Goal: Transaction & Acquisition: Purchase product/service

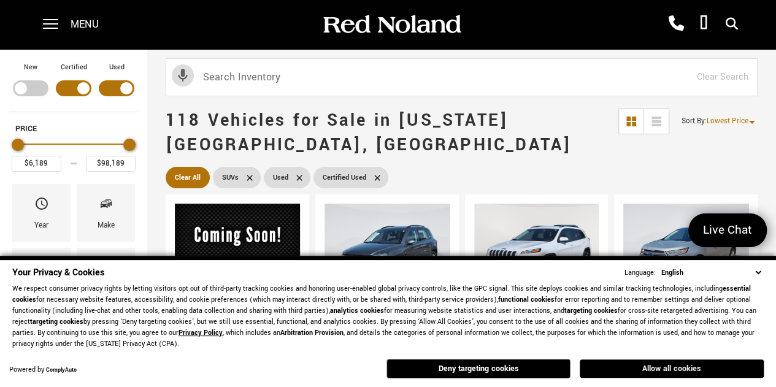
click at [668, 361] on button "Allow all cookies" at bounding box center [672, 368] width 184 height 18
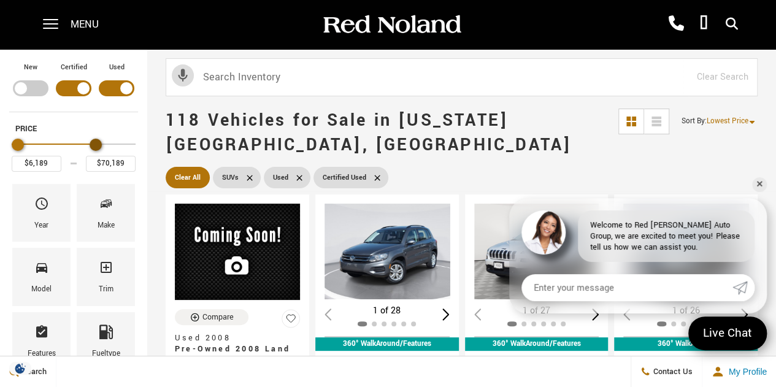
type input "$70,689"
drag, startPoint x: 132, startPoint y: 145, endPoint x: 99, endPoint y: 144, distance: 33.1
click at [99, 144] on div "Maximum Price" at bounding box center [96, 145] width 12 height 12
click at [762, 186] on link "✕" at bounding box center [759, 184] width 15 height 15
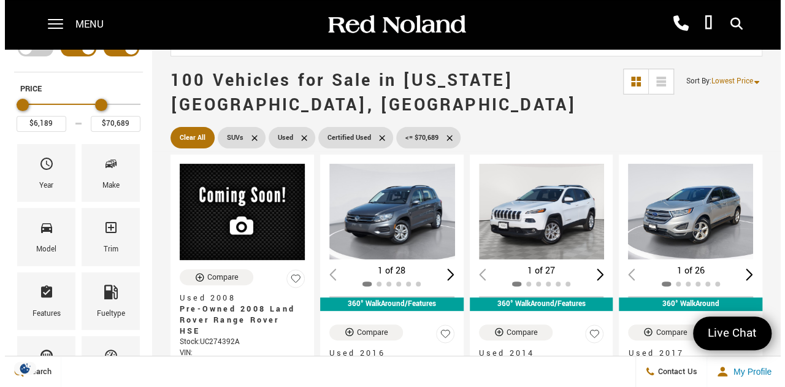
scroll to position [40, 0]
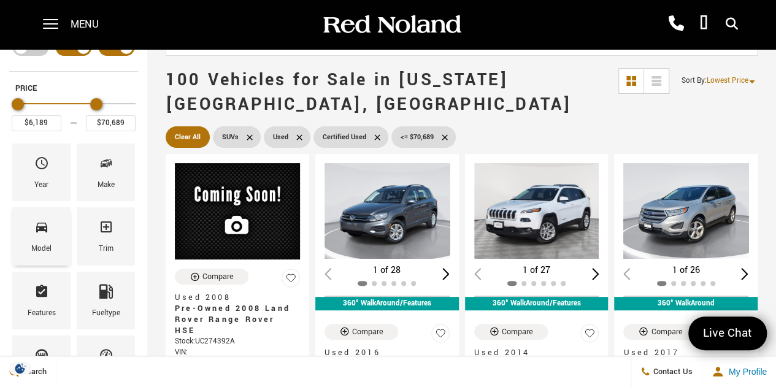
click at [36, 242] on div "Model" at bounding box center [41, 248] width 20 height 13
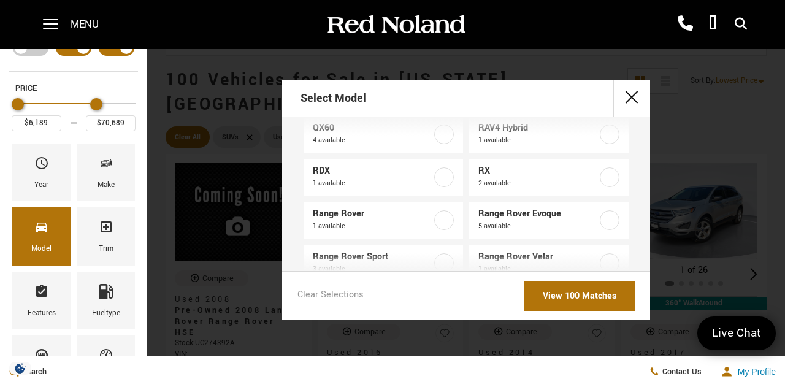
scroll to position [824, 0]
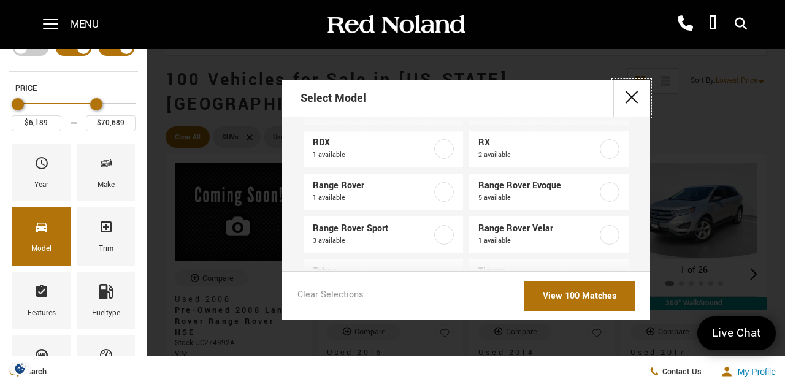
click at [624, 101] on button "close" at bounding box center [631, 98] width 37 height 37
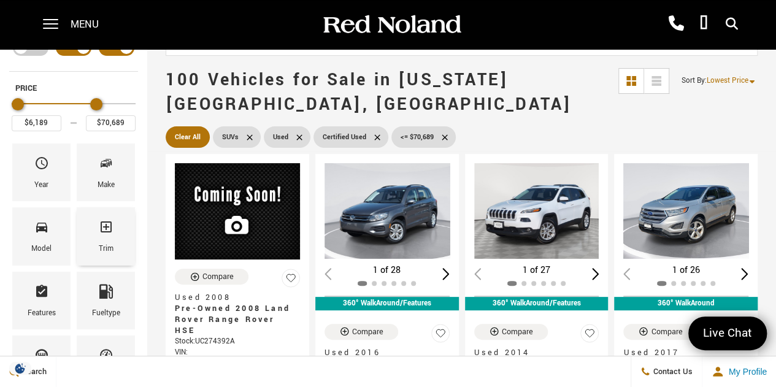
click at [102, 245] on div "Trim" at bounding box center [106, 248] width 15 height 13
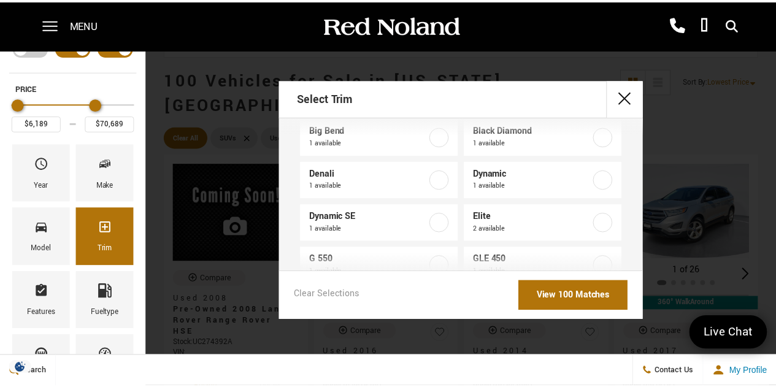
scroll to position [321, 0]
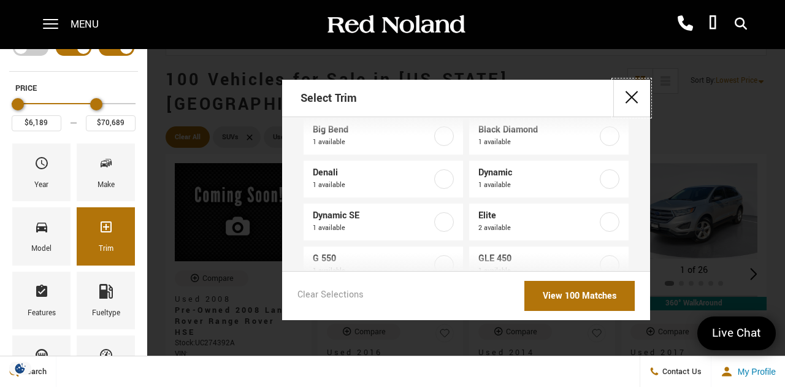
click at [633, 99] on button "close" at bounding box center [631, 98] width 37 height 37
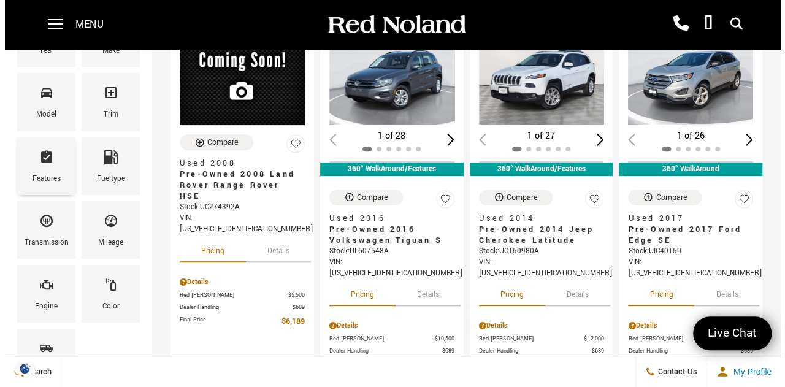
scroll to position [177, 0]
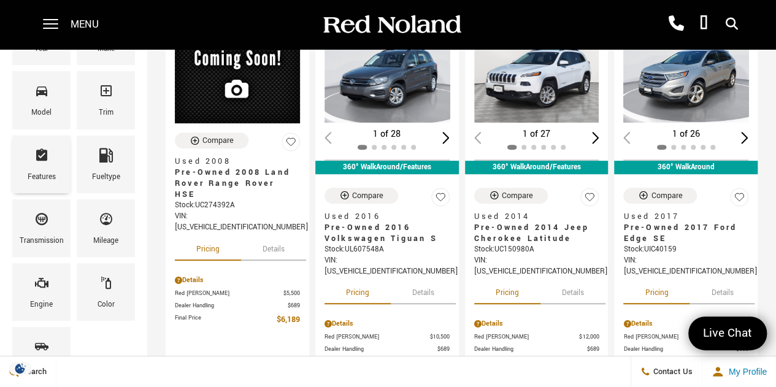
click at [37, 190] on div "Features" at bounding box center [41, 165] width 58 height 58
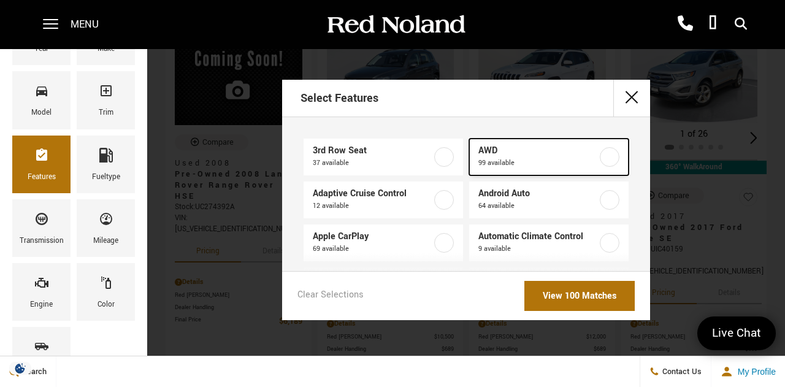
click at [535, 158] on span "99 available" at bounding box center [538, 163] width 120 height 12
checkbox input "true"
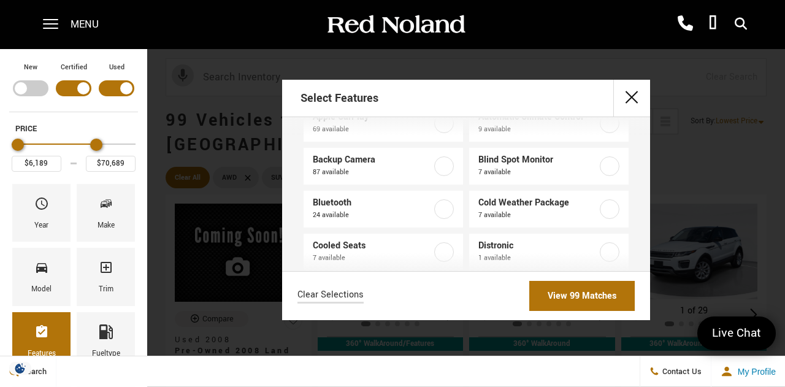
scroll to position [131, 0]
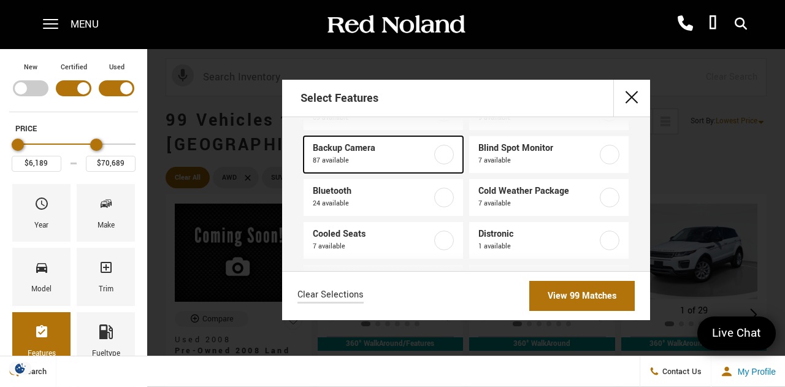
click at [357, 170] on link "Backup Camera 87 available" at bounding box center [383, 154] width 159 height 37
checkbox input "true"
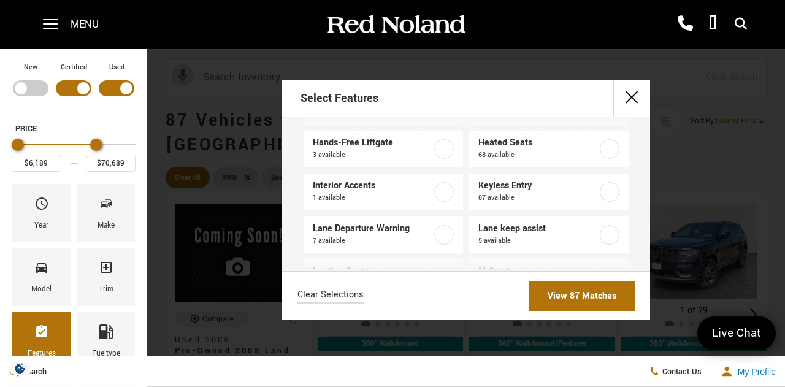
scroll to position [270, 0]
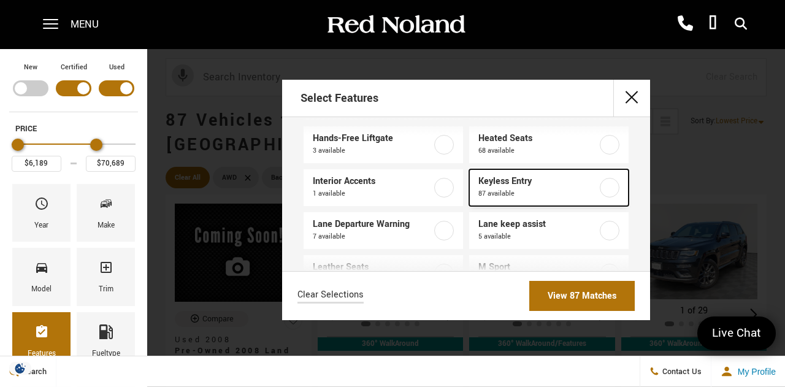
click at [523, 182] on span "Keyless Entry" at bounding box center [538, 181] width 120 height 12
checkbox input "true"
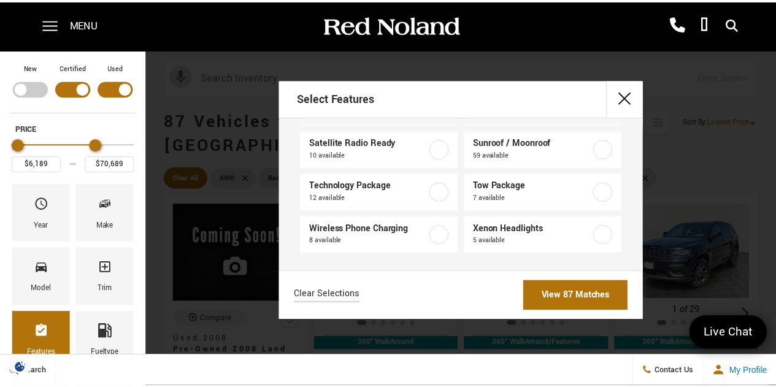
scroll to position [741, 0]
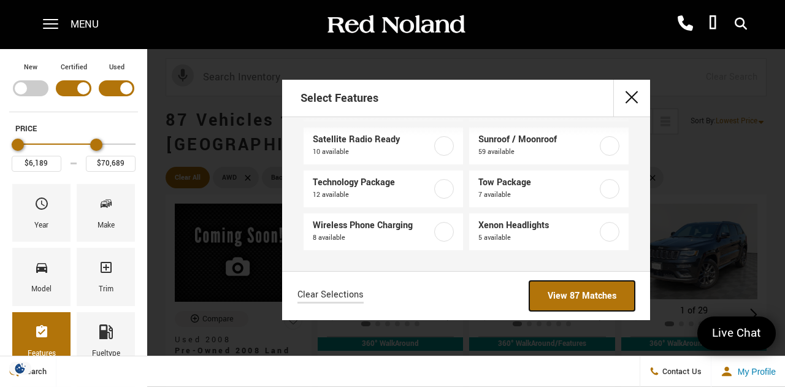
click at [568, 289] on link "View 87 Matches" at bounding box center [581, 296] width 105 height 30
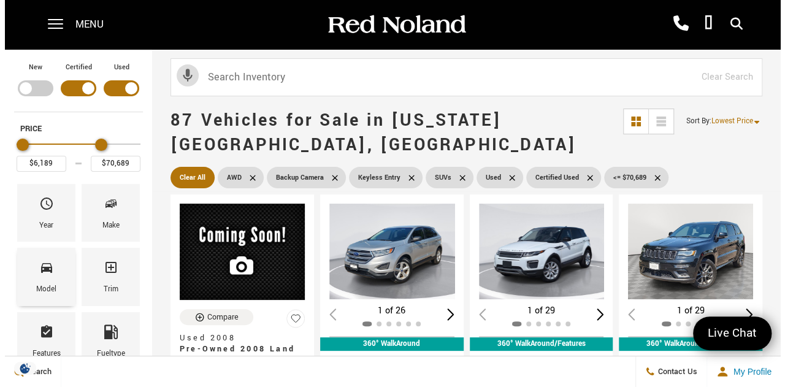
scroll to position [93, 0]
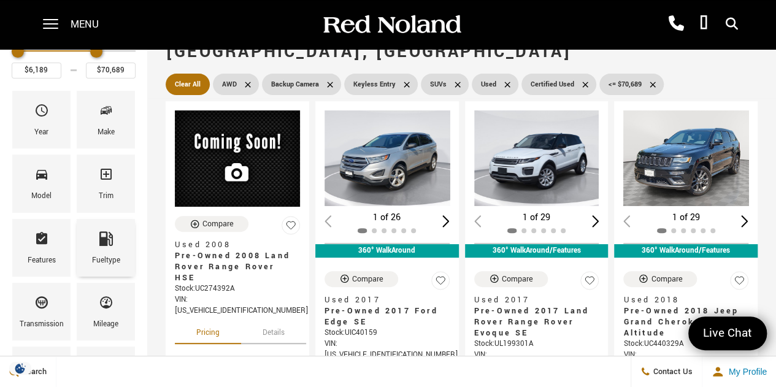
click at [115, 257] on div "Fueltype" at bounding box center [106, 260] width 28 height 13
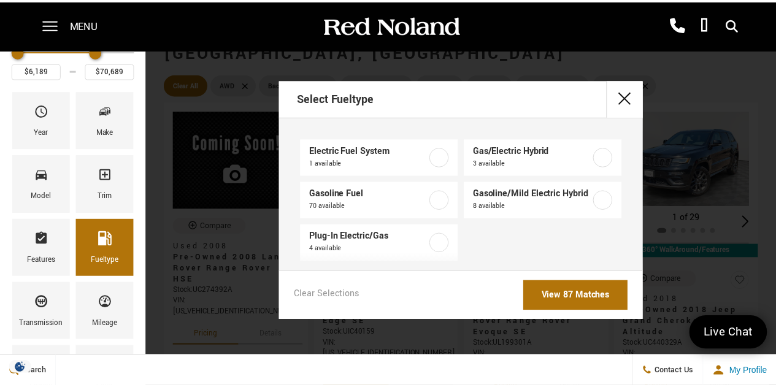
scroll to position [23, 0]
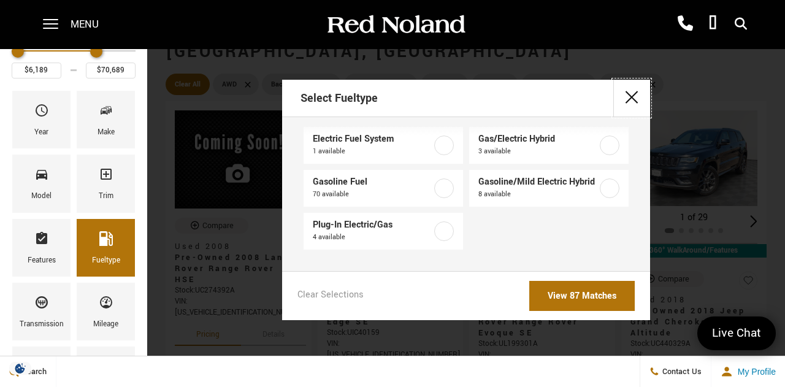
click at [630, 96] on button "close" at bounding box center [631, 98] width 37 height 37
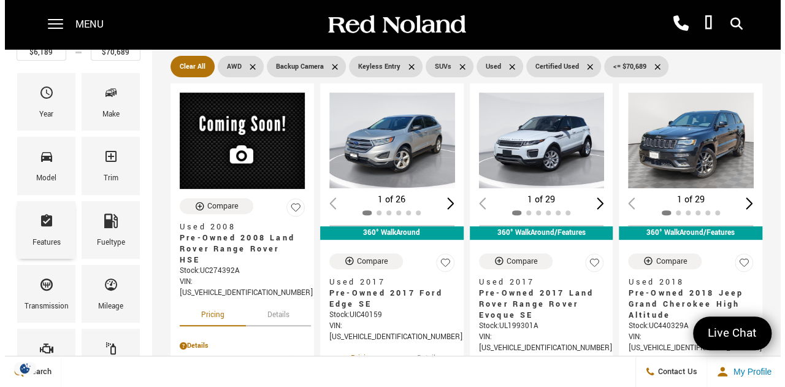
scroll to position [112, 0]
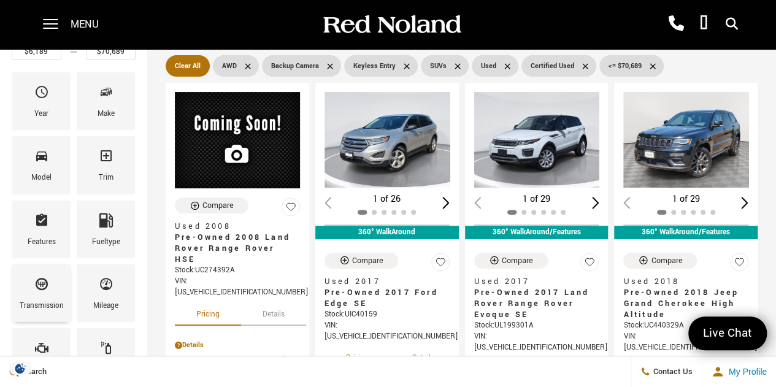
click at [58, 282] on div "Transmission" at bounding box center [41, 293] width 58 height 58
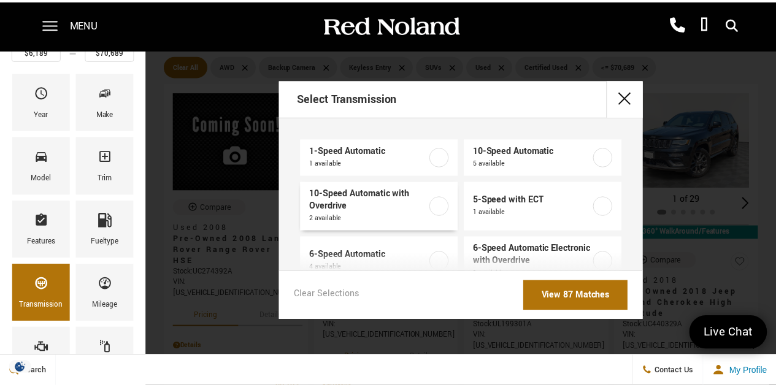
scroll to position [158, 0]
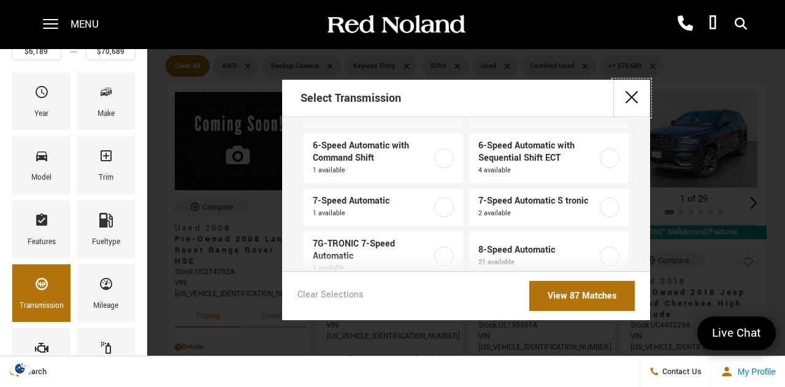
click at [639, 92] on button "close" at bounding box center [631, 98] width 37 height 37
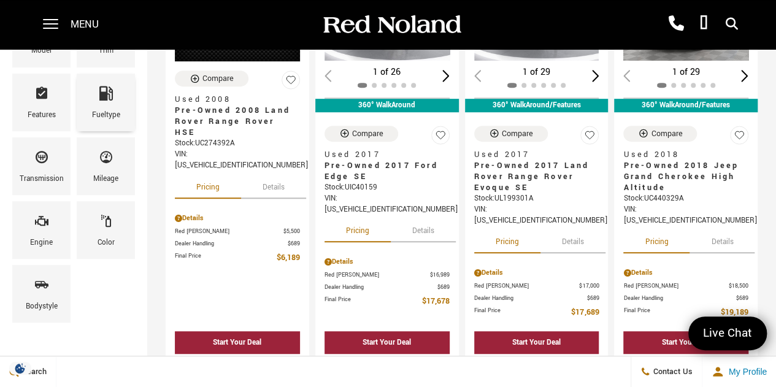
scroll to position [245, 0]
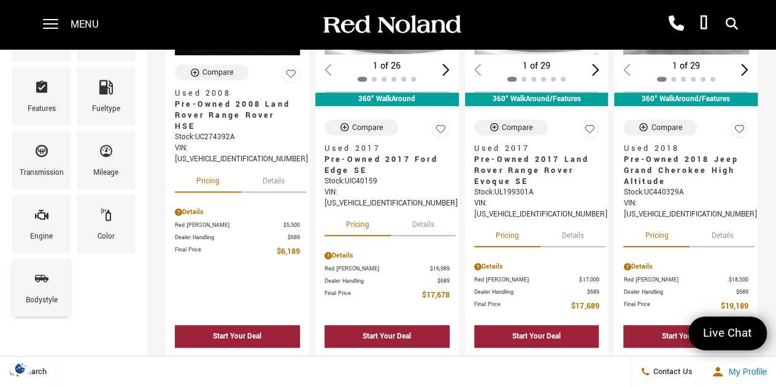
click at [29, 281] on div "Bodystyle" at bounding box center [41, 288] width 58 height 58
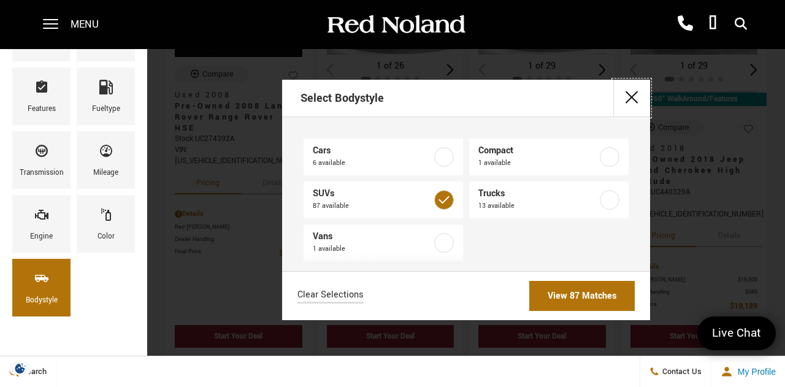
click at [627, 88] on button "close" at bounding box center [631, 98] width 37 height 37
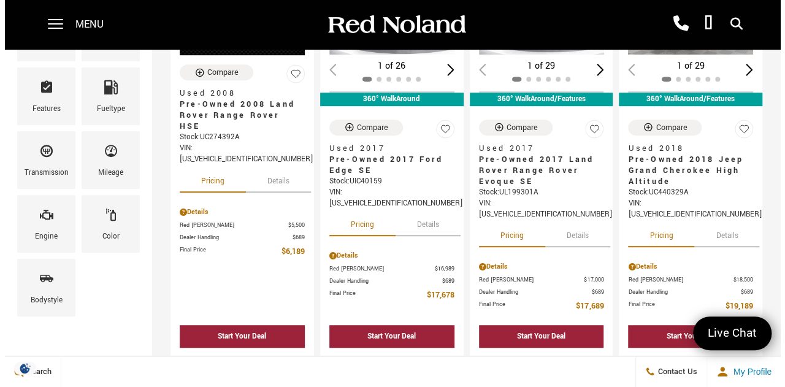
scroll to position [68, 0]
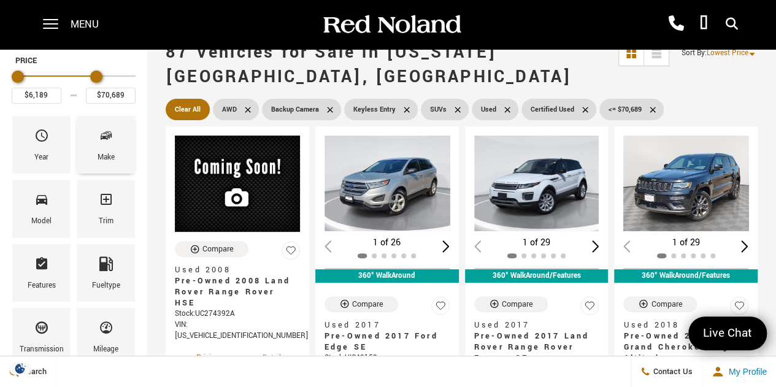
click at [94, 140] on div "Make" at bounding box center [106, 145] width 58 height 58
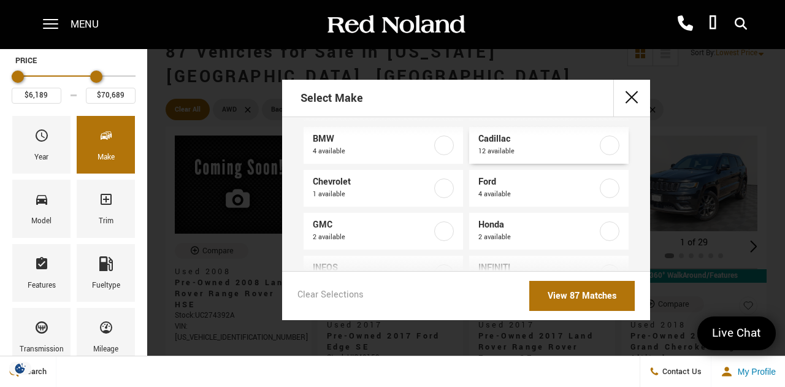
scroll to position [63, 0]
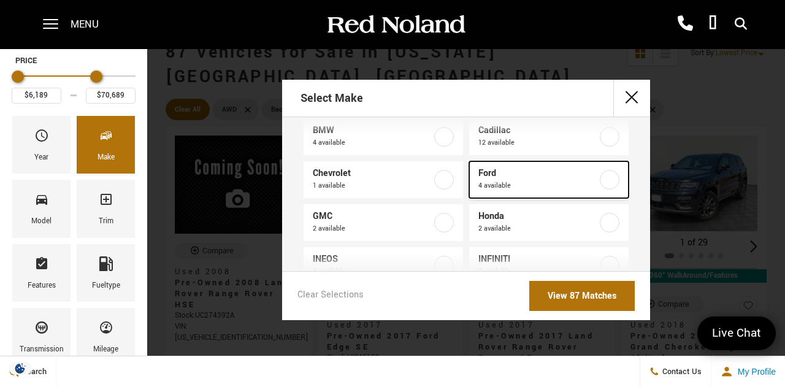
click at [527, 181] on span "4 available" at bounding box center [538, 186] width 120 height 12
type input "$17,678"
type input "$41,683"
checkbox input "true"
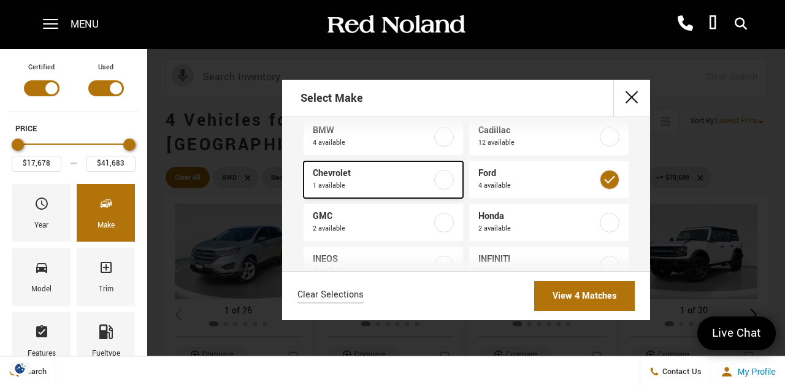
click at [348, 188] on span "1 available" at bounding box center [373, 186] width 120 height 12
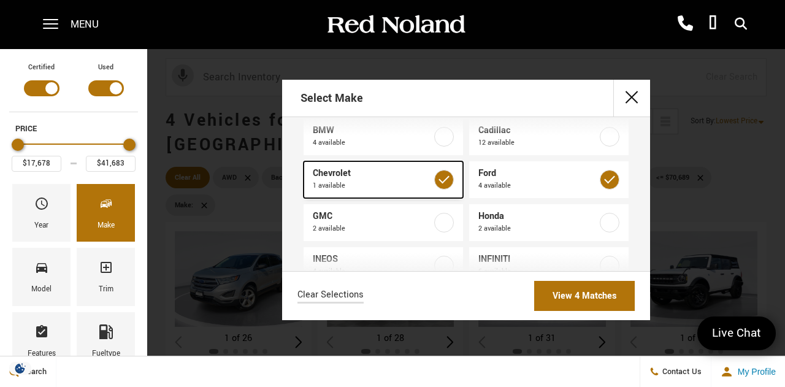
checkbox input "true"
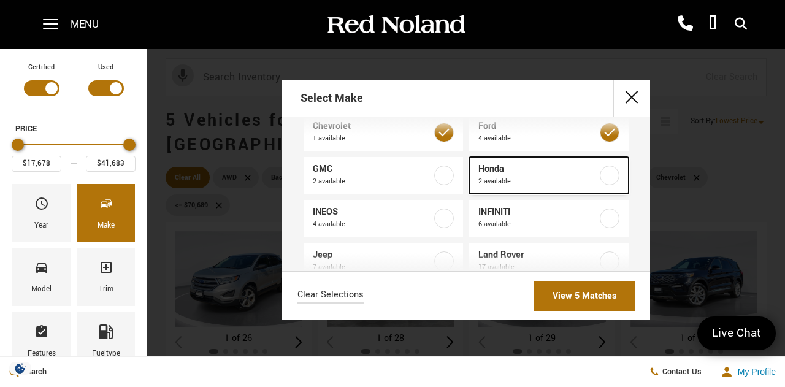
click at [503, 178] on span "2 available" at bounding box center [538, 181] width 120 height 12
type input "$50,689"
checkbox input "true"
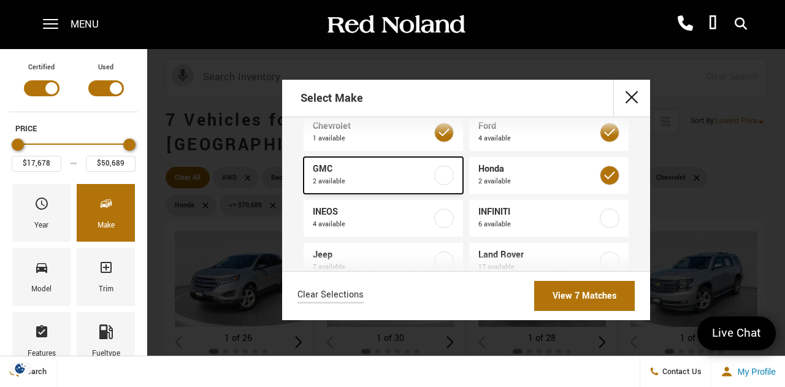
click at [388, 177] on span "2 available" at bounding box center [373, 181] width 120 height 12
type input "$53,189"
checkbox input "true"
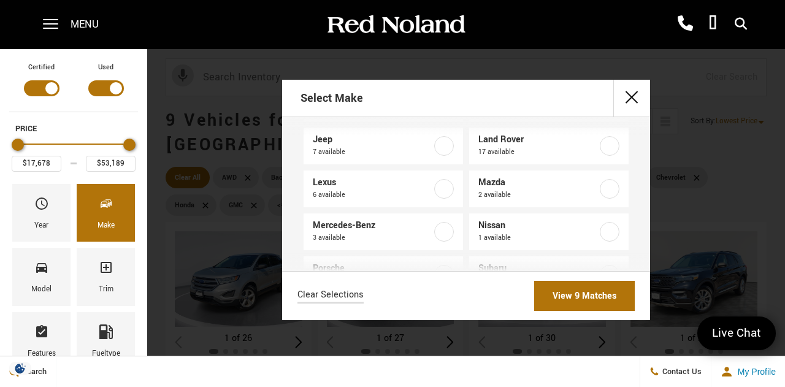
scroll to position [230, 0]
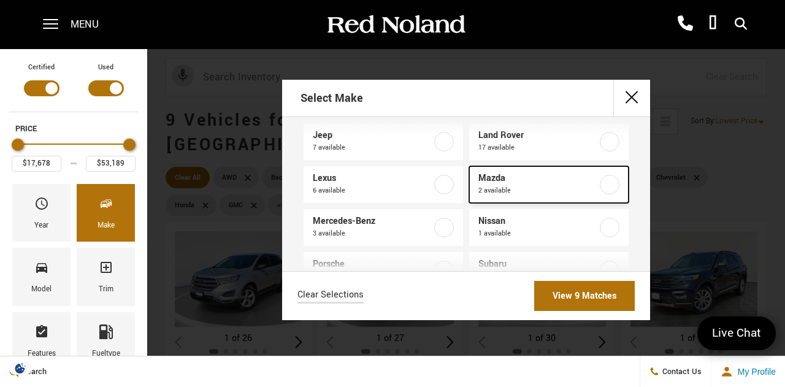
click at [497, 180] on span "Mazda" at bounding box center [538, 178] width 120 height 12
checkbox input "true"
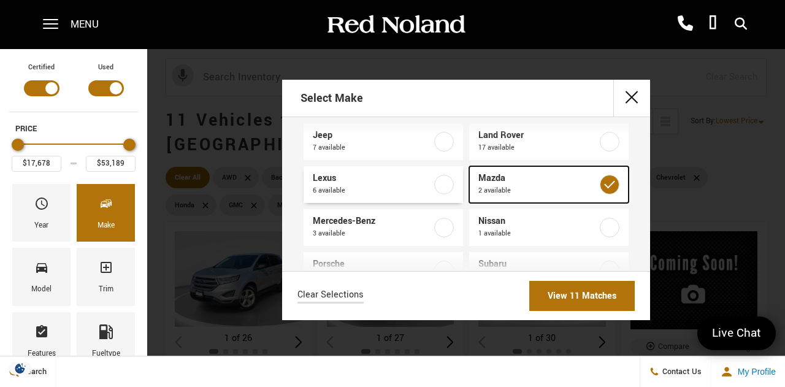
scroll to position [279, 0]
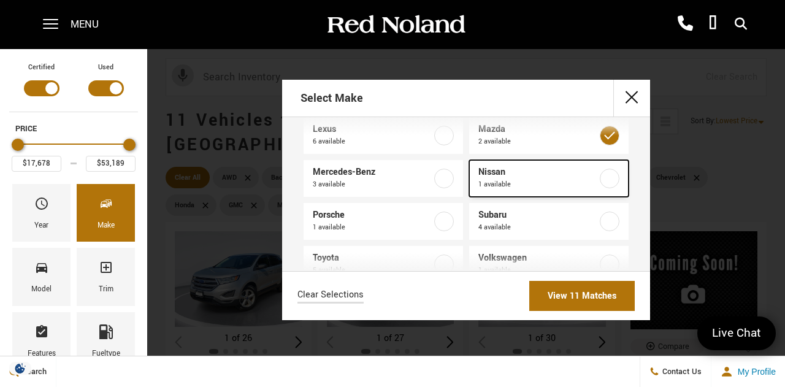
click at [506, 172] on span "Nissan" at bounding box center [538, 172] width 120 height 12
checkbox input "true"
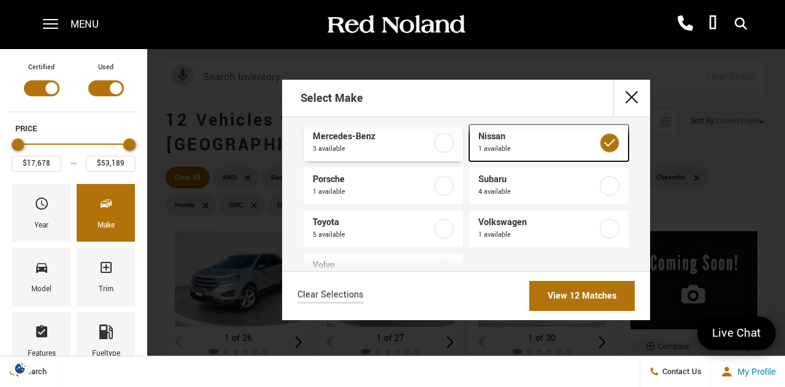
scroll to position [322, 0]
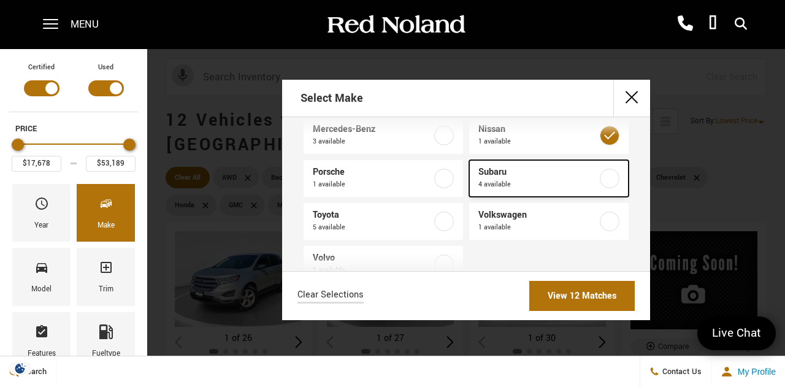
click at [514, 176] on span "Subaru" at bounding box center [538, 172] width 120 height 12
checkbox input "true"
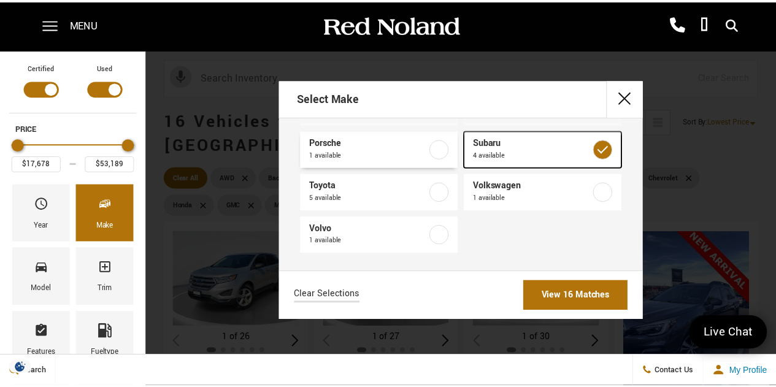
scroll to position [352, 0]
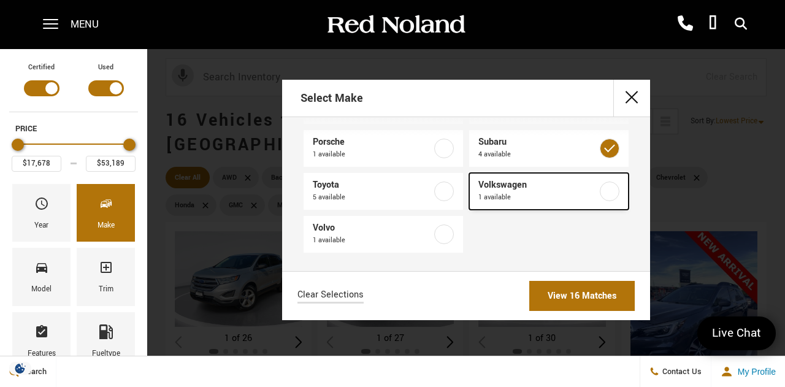
click at [496, 180] on span "Volkswagen" at bounding box center [538, 185] width 120 height 12
checkbox input "true"
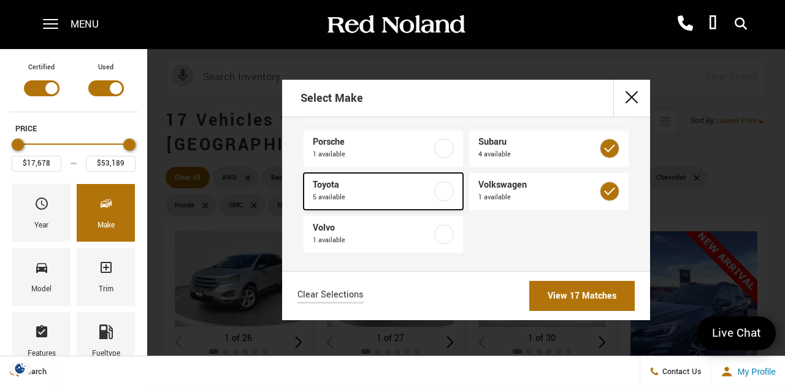
click at [383, 183] on span "Toyota" at bounding box center [373, 185] width 120 height 12
checkbox input "true"
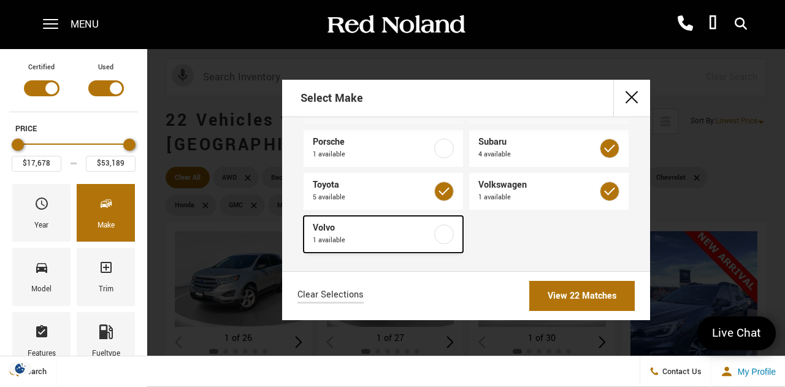
click at [386, 243] on span "1 available" at bounding box center [373, 240] width 120 height 12
type input "$53,689"
checkbox input "true"
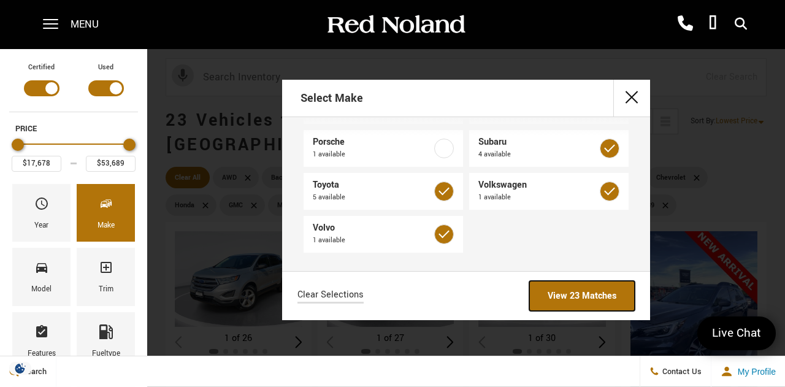
click at [600, 305] on link "View 23 Matches" at bounding box center [581, 296] width 105 height 30
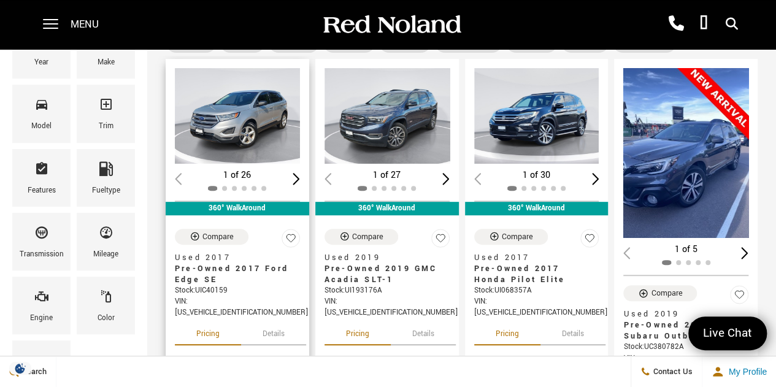
scroll to position [146, 0]
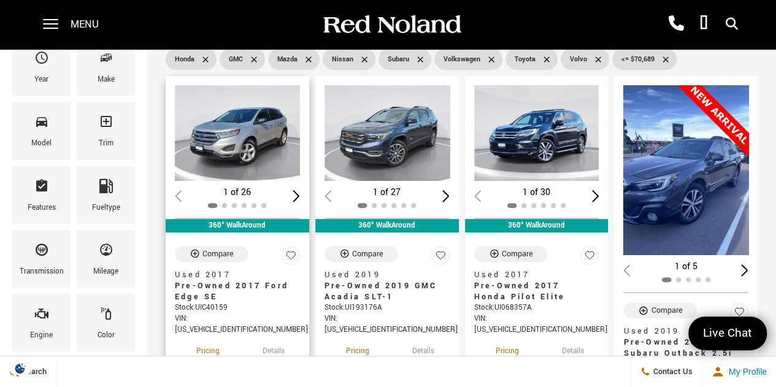
click at [303, 173] on div "Loading... (26) View All Photos 1 of 26" at bounding box center [238, 147] width 144 height 143
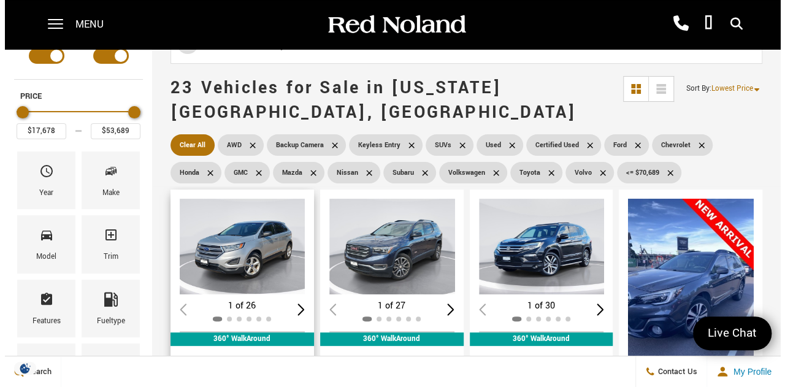
scroll to position [31, 0]
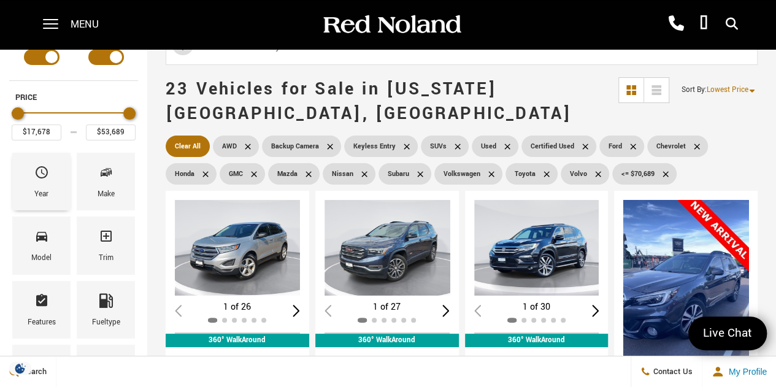
click at [38, 191] on div "Year" at bounding box center [41, 194] width 14 height 13
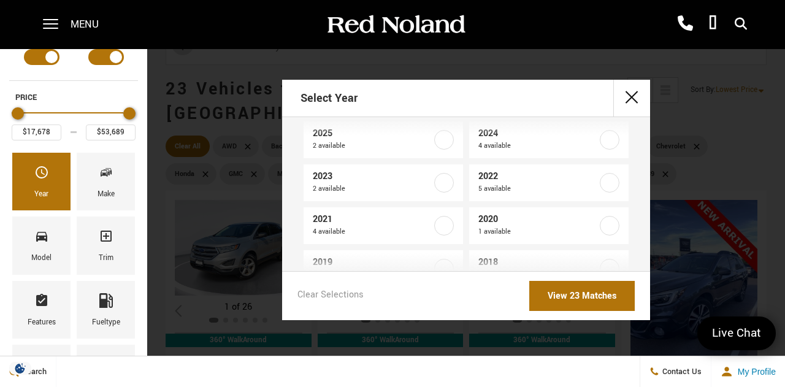
scroll to position [11, 0]
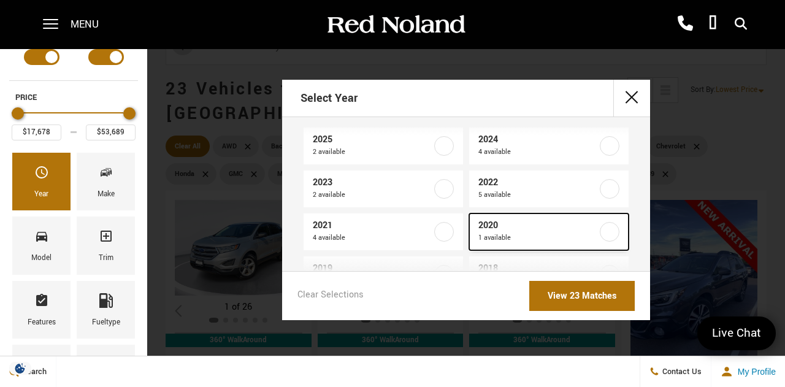
click at [506, 231] on span "2020" at bounding box center [538, 226] width 120 height 12
type input "$27,578"
checkbox input "true"
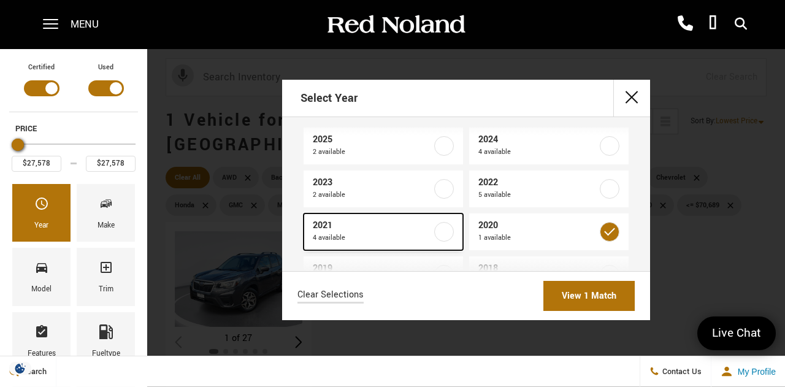
click at [341, 238] on span "4 available" at bounding box center [373, 238] width 120 height 12
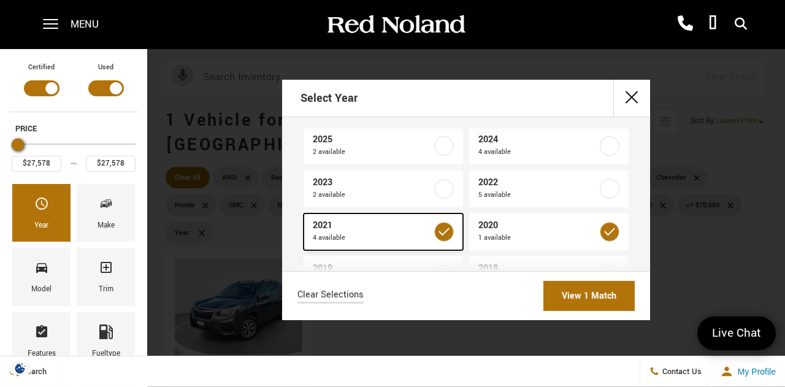
type input "$26,189"
type input "$53,189"
checkbox input "true"
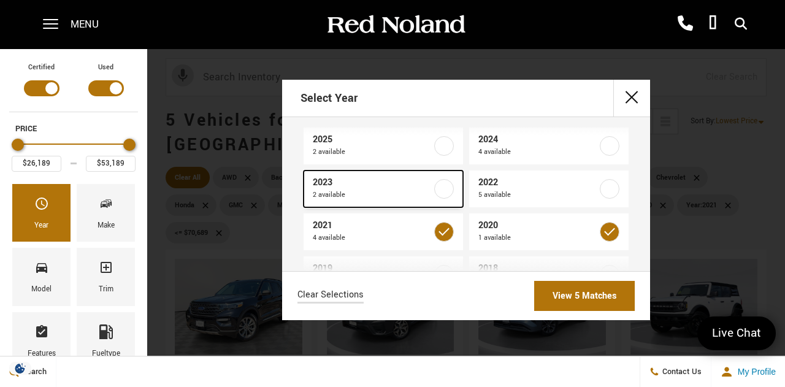
click at [345, 197] on span "2 available" at bounding box center [373, 195] width 120 height 12
checkbox input "true"
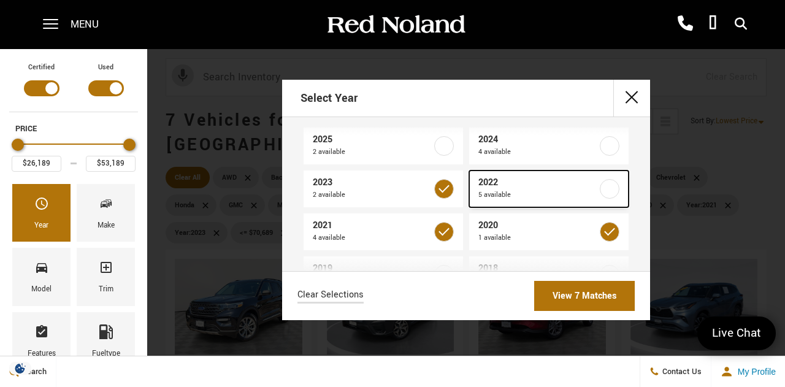
click at [519, 177] on span "2022" at bounding box center [538, 183] width 120 height 12
type input "$25,178"
checkbox input "true"
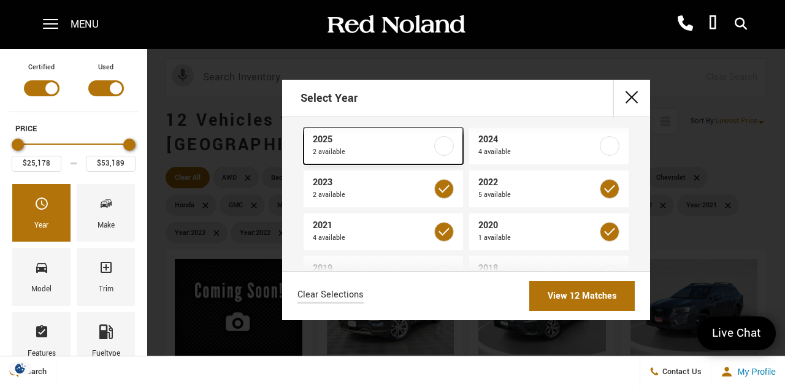
drag, startPoint x: 504, startPoint y: 139, endPoint x: 334, endPoint y: 147, distance: 169.4
click at [334, 147] on span "2 available" at bounding box center [373, 152] width 120 height 12
checkbox input "true"
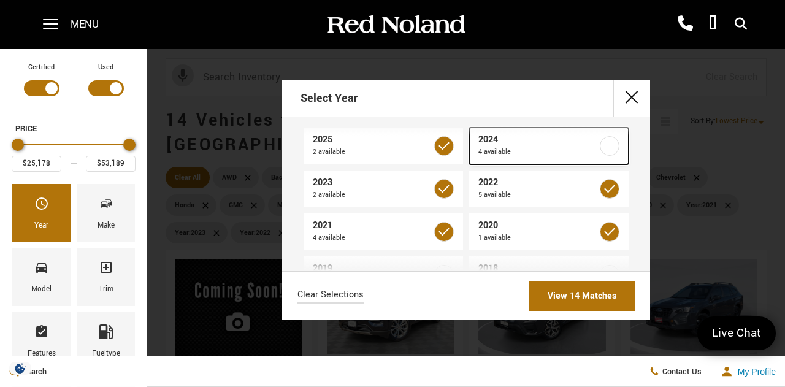
click at [516, 134] on span "2024" at bounding box center [538, 140] width 120 height 12
type input "$53,689"
checkbox input "true"
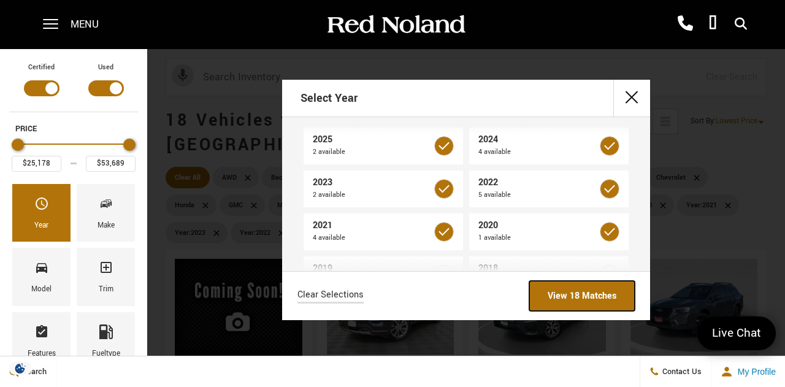
click at [573, 294] on link "View 18 Matches" at bounding box center [581, 296] width 105 height 30
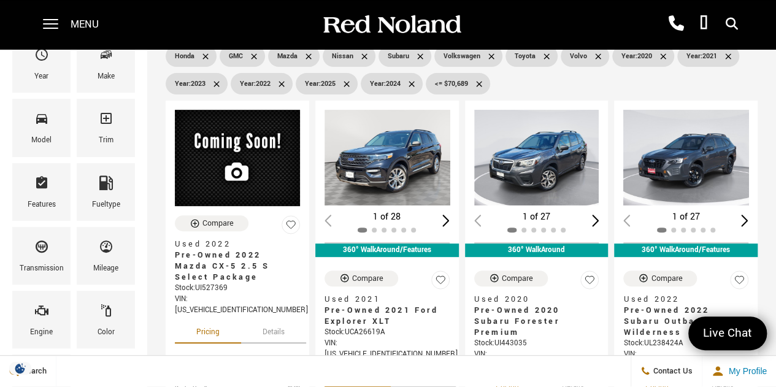
scroll to position [179, 0]
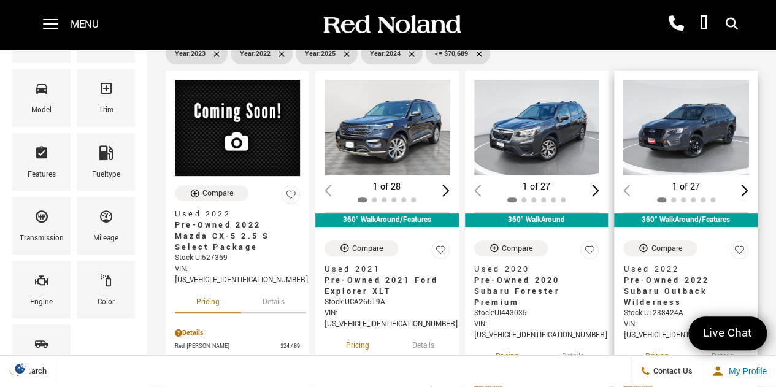
click at [748, 185] on div "Next slide" at bounding box center [744, 191] width 7 height 12
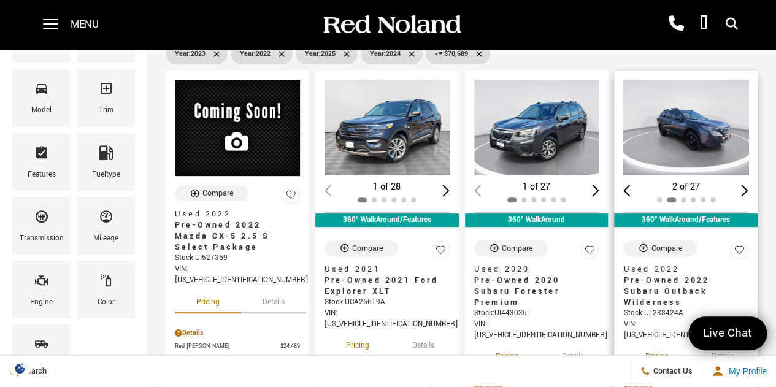
click at [748, 185] on div "Next slide" at bounding box center [744, 191] width 7 height 12
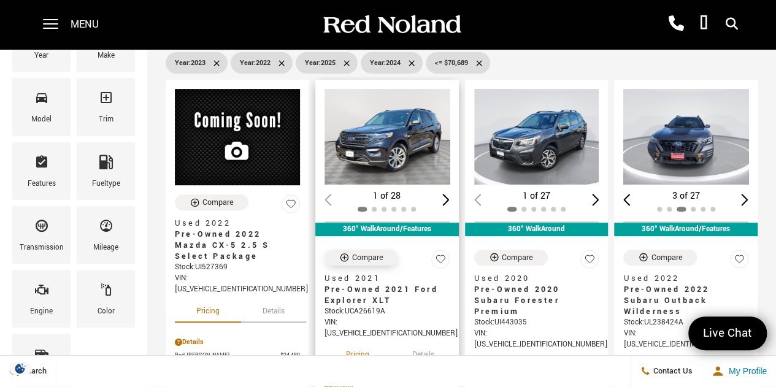
scroll to position [169, 0]
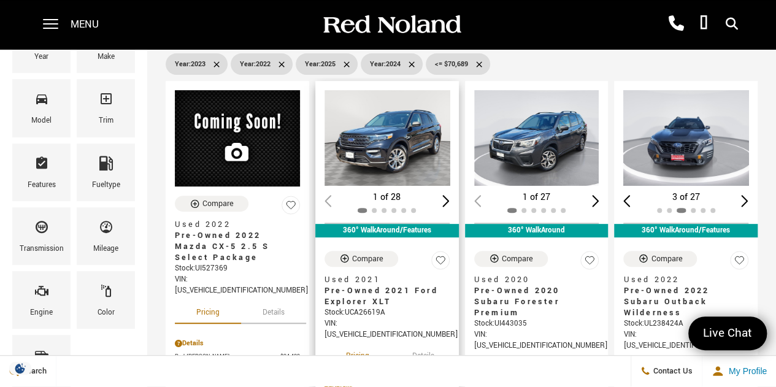
click at [446, 195] on div "Next slide" at bounding box center [445, 201] width 7 height 12
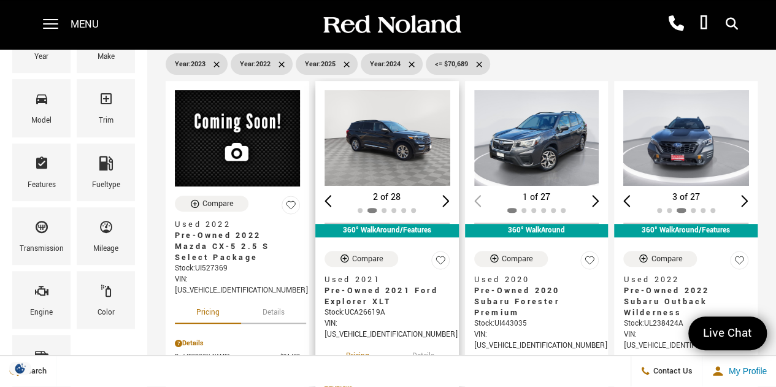
click at [446, 195] on div "Next slide" at bounding box center [445, 201] width 7 height 12
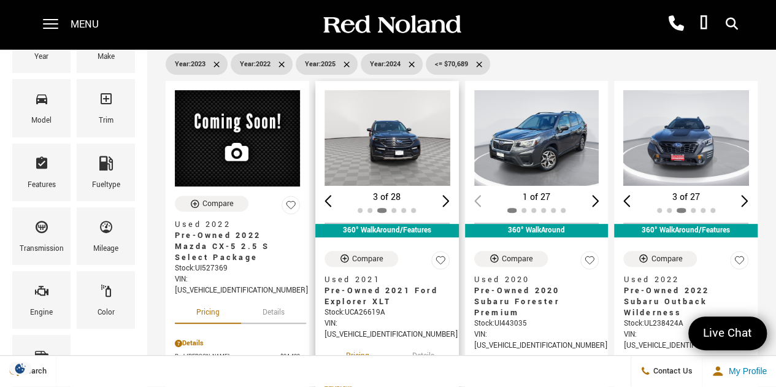
click at [446, 195] on div "Next slide" at bounding box center [445, 201] width 7 height 12
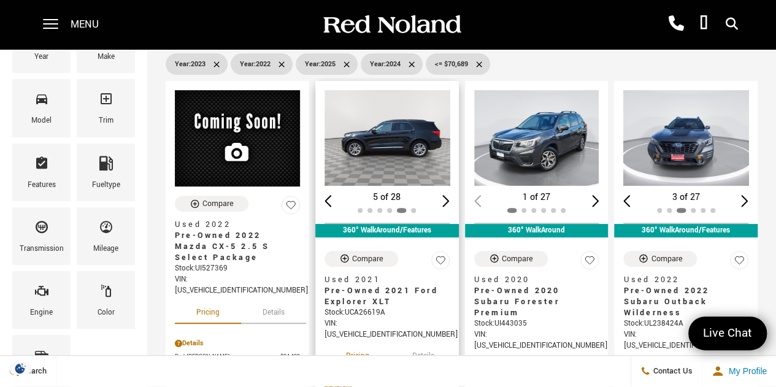
click at [446, 195] on div "Next slide" at bounding box center [445, 201] width 7 height 12
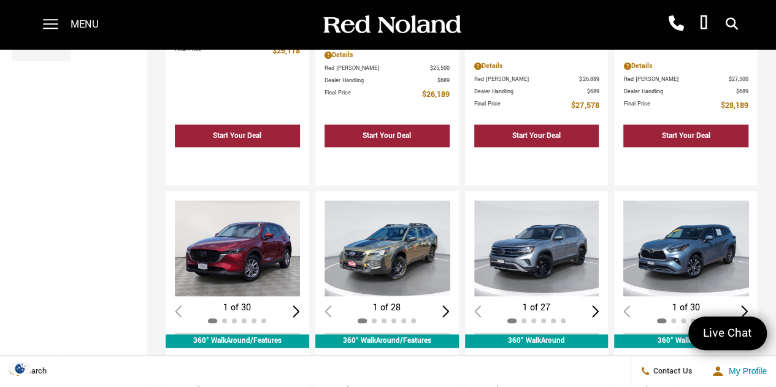
scroll to position [576, 0]
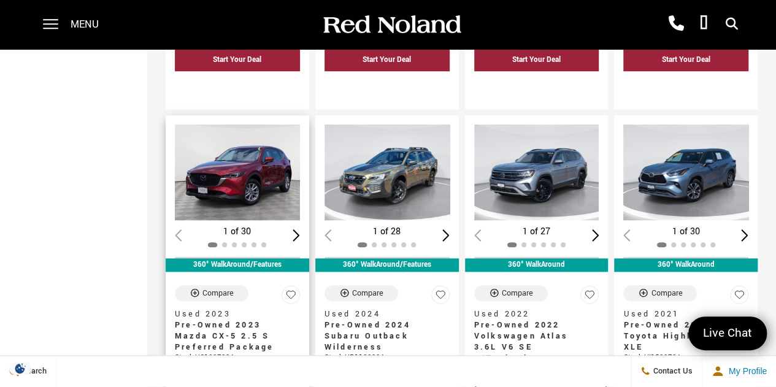
click at [294, 229] on div "Next slide" at bounding box center [296, 235] width 7 height 12
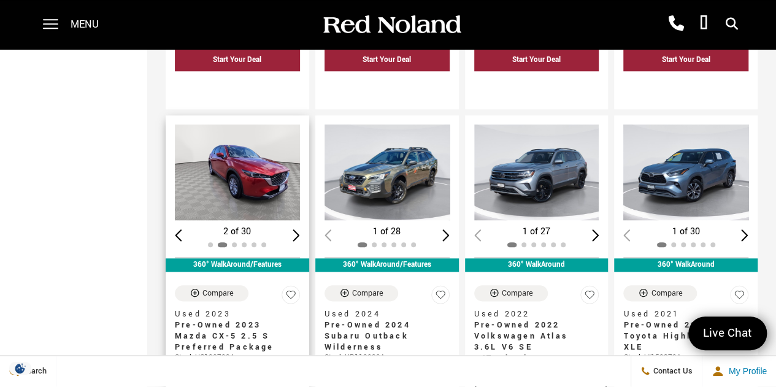
click at [294, 229] on div "Next slide" at bounding box center [296, 235] width 7 height 12
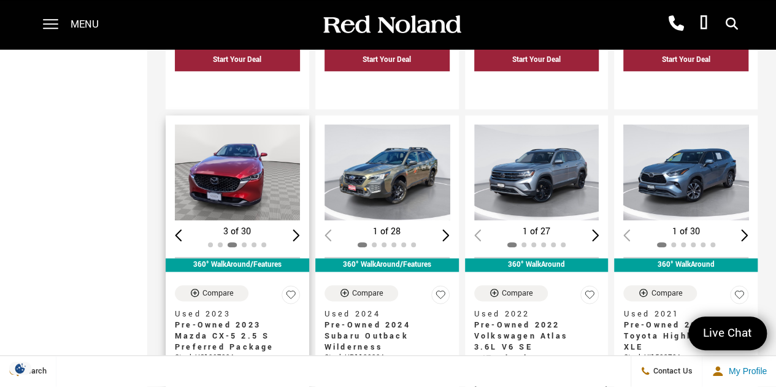
click at [294, 229] on div "Next slide" at bounding box center [296, 235] width 7 height 12
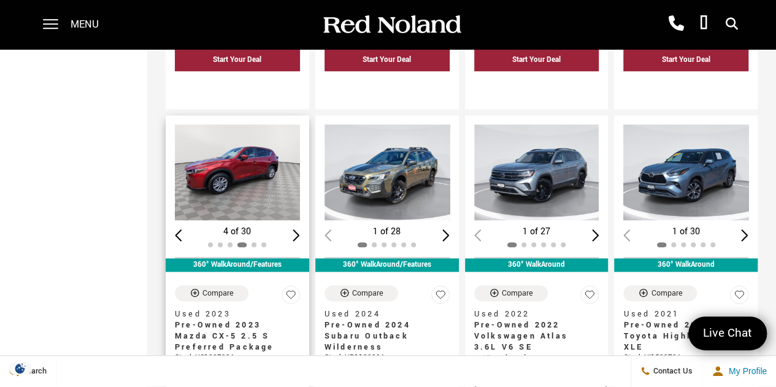
click at [294, 229] on div "Next slide" at bounding box center [296, 235] width 7 height 12
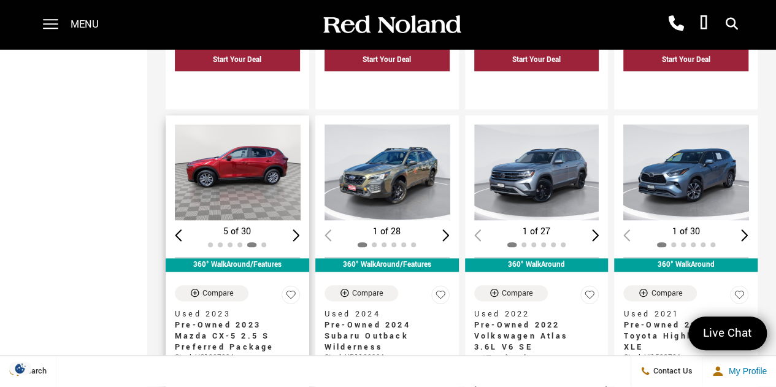
click at [294, 229] on div "Next slide" at bounding box center [296, 235] width 7 height 12
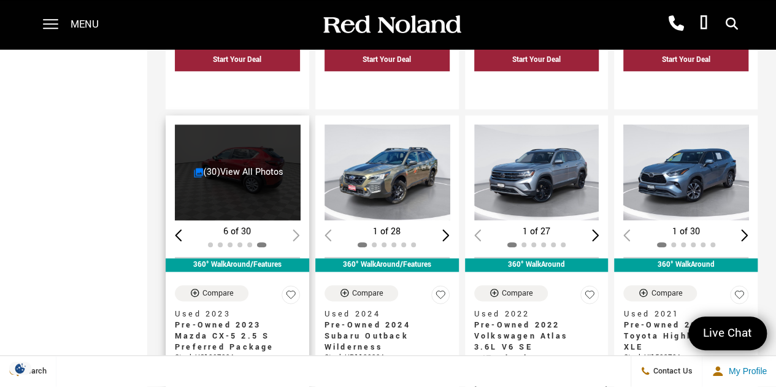
scroll to position [608, 0]
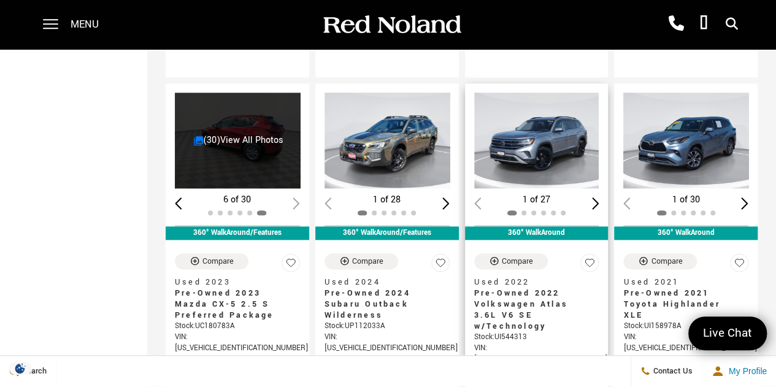
click at [599, 197] on div "Next slide" at bounding box center [595, 203] width 7 height 12
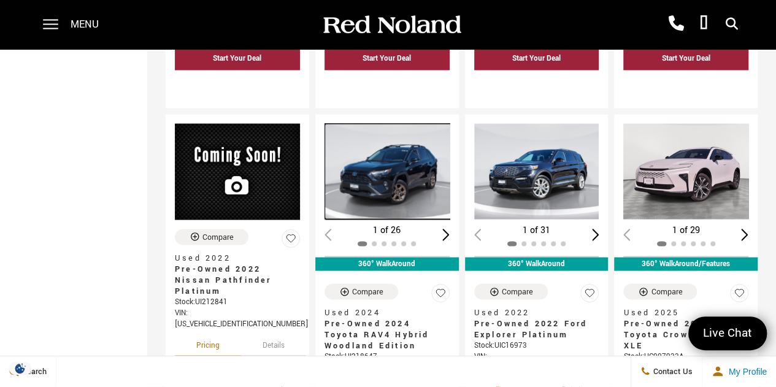
scroll to position [1033, 0]
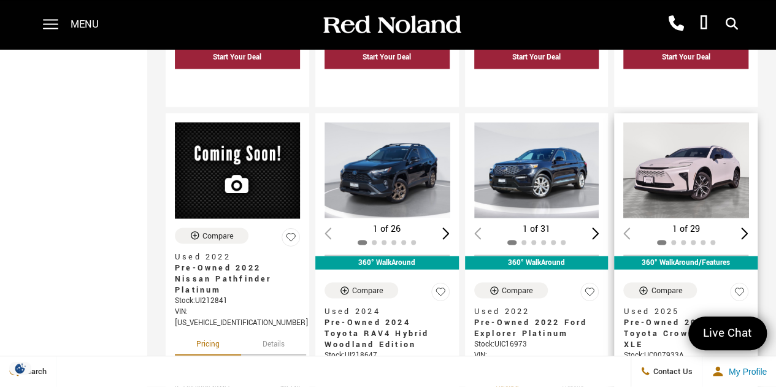
click at [748, 227] on div "Next slide" at bounding box center [744, 233] width 7 height 12
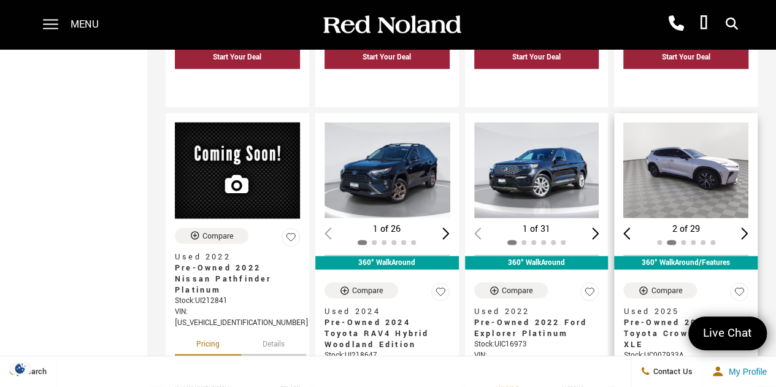
click at [748, 227] on div "Next slide" at bounding box center [744, 233] width 7 height 12
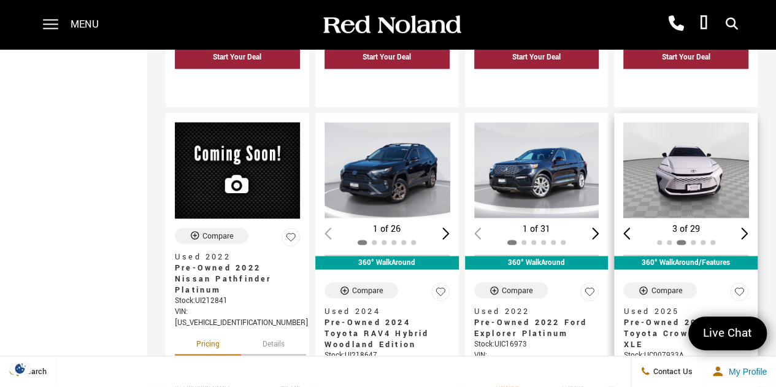
click at [748, 227] on div "Next slide" at bounding box center [744, 233] width 7 height 12
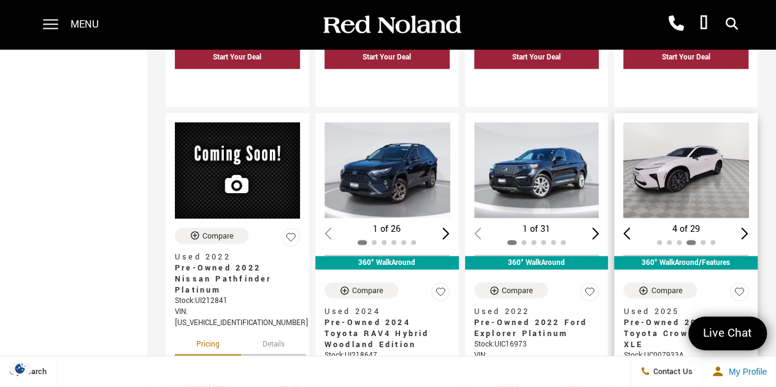
click at [748, 227] on div "Next slide" at bounding box center [744, 233] width 7 height 12
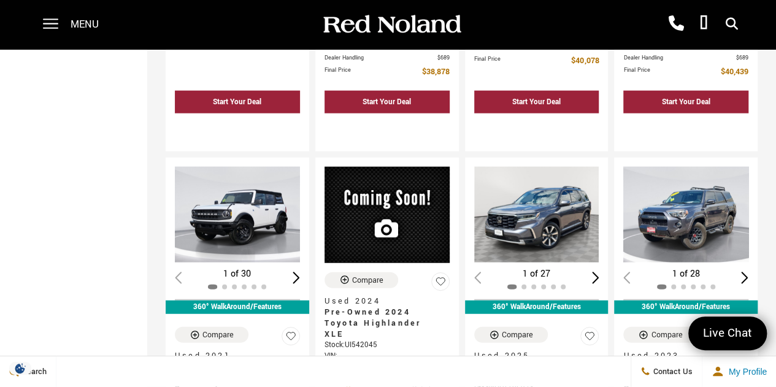
scroll to position [1430, 0]
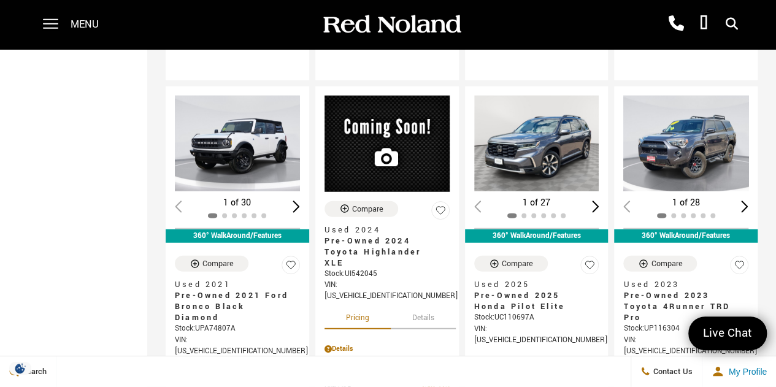
scroll to position [1504, 0]
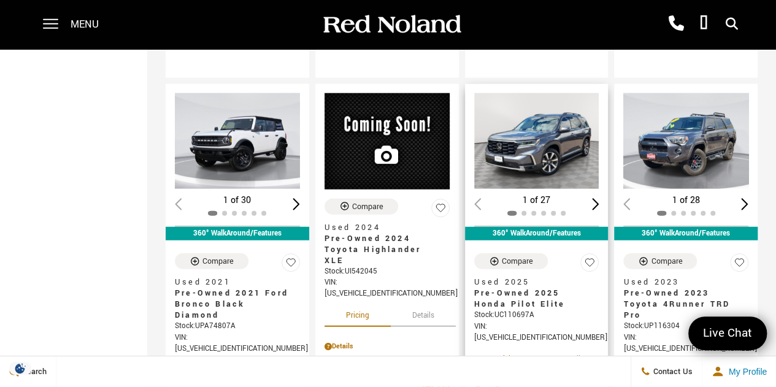
click at [607, 156] on div "Loading... (27) View All Photos 1 of 27" at bounding box center [537, 155] width 144 height 143
click at [599, 198] on div "Next slide" at bounding box center [595, 204] width 7 height 12
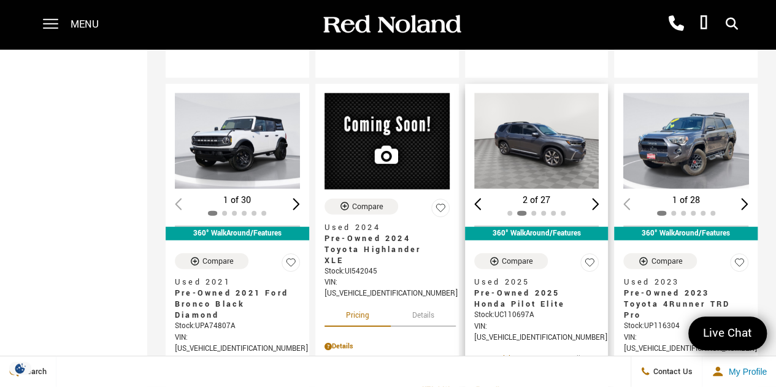
click at [599, 198] on div "Next slide" at bounding box center [595, 204] width 7 height 12
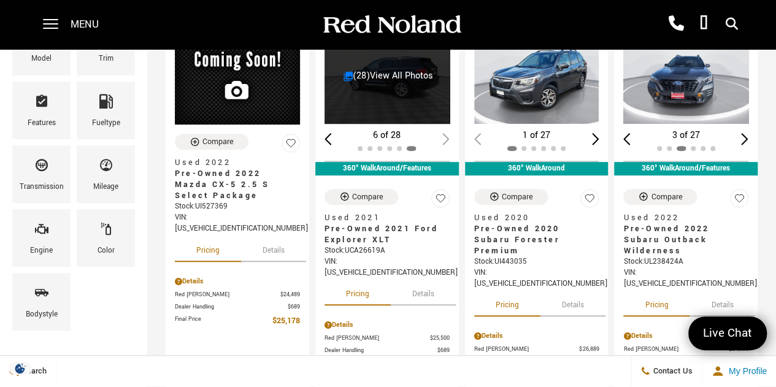
scroll to position [0, 0]
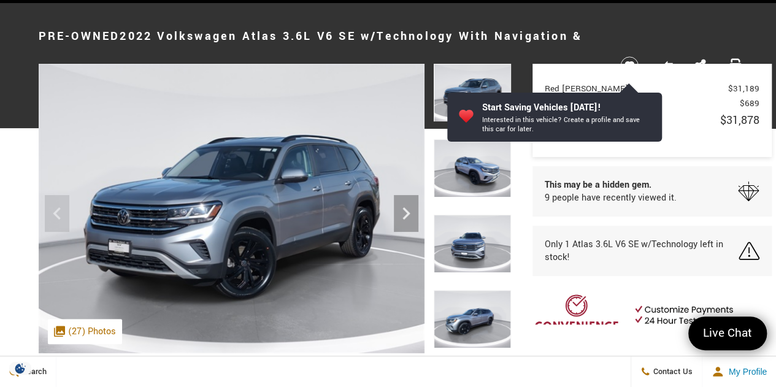
scroll to position [48, 0]
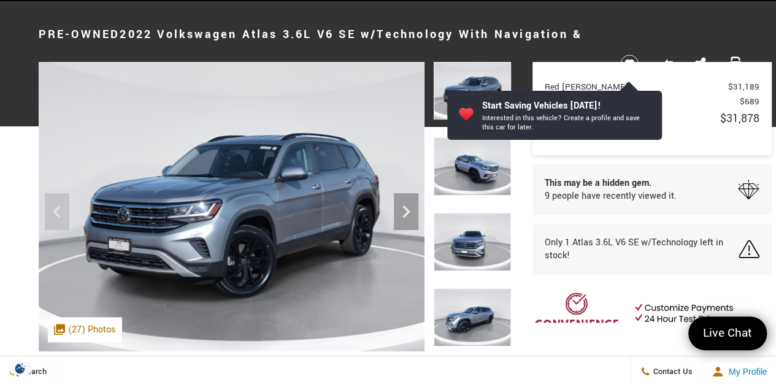
click at [497, 155] on img at bounding box center [472, 166] width 77 height 58
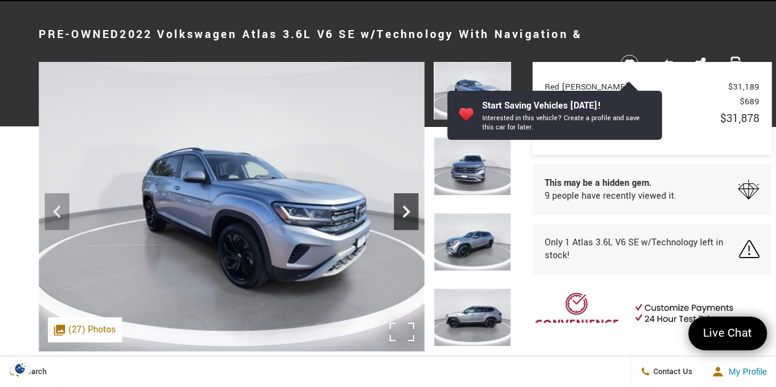
click at [397, 216] on icon "Next" at bounding box center [406, 211] width 25 height 25
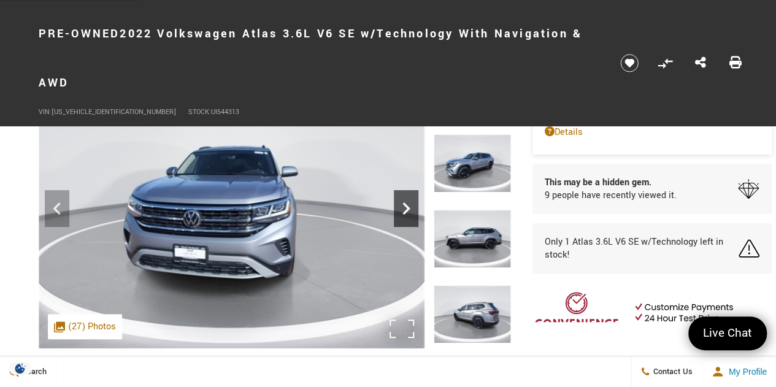
scroll to position [52, 0]
click at [506, 247] on img at bounding box center [472, 238] width 77 height 58
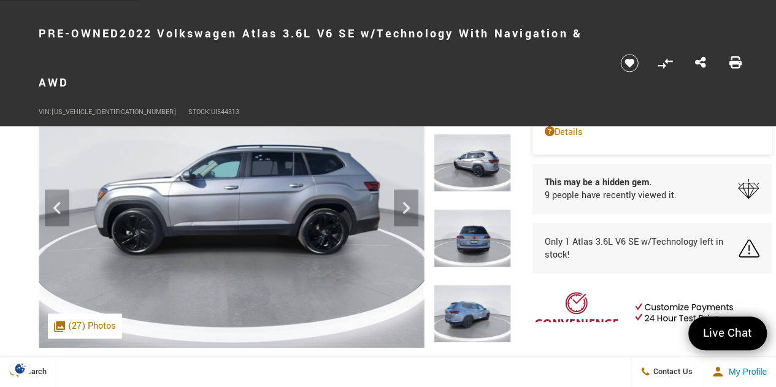
click at [463, 289] on img at bounding box center [472, 314] width 77 height 58
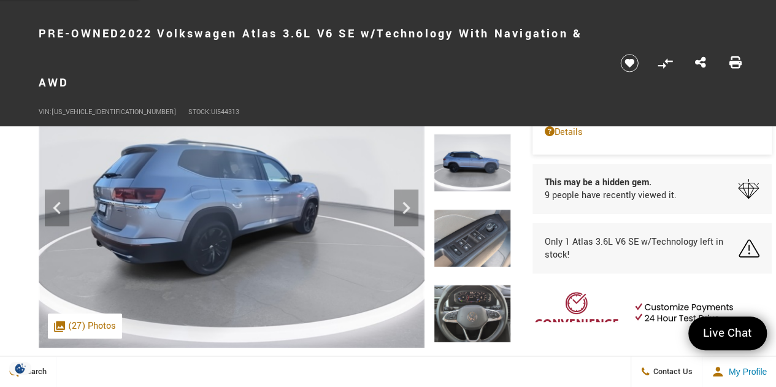
click at [466, 253] on img at bounding box center [472, 238] width 77 height 58
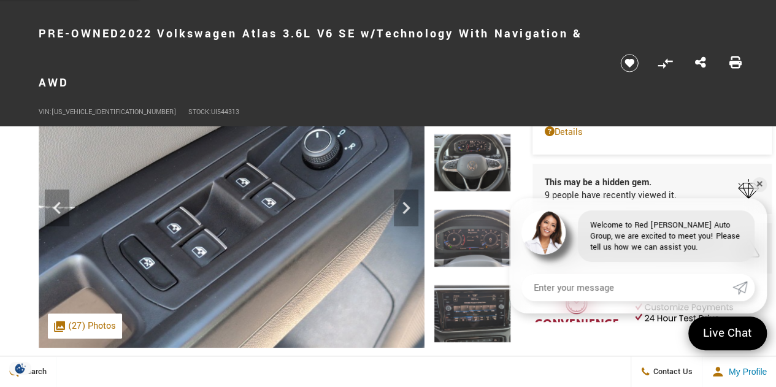
click at [469, 170] on img at bounding box center [472, 163] width 77 height 58
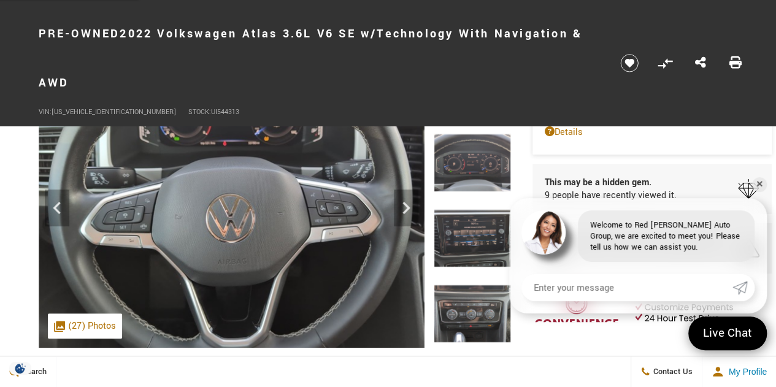
click at [469, 170] on img at bounding box center [472, 163] width 77 height 58
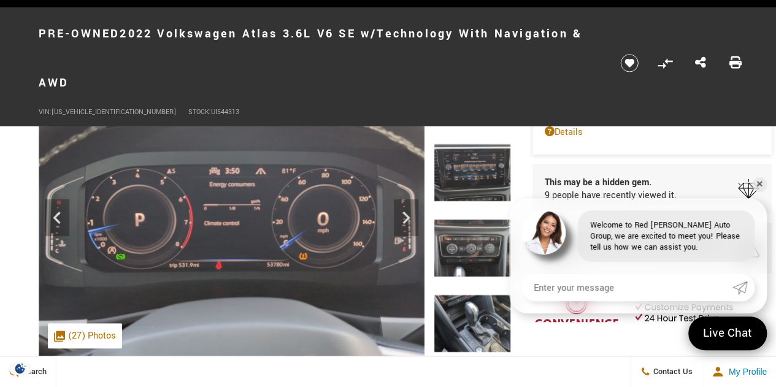
scroll to position [66, 0]
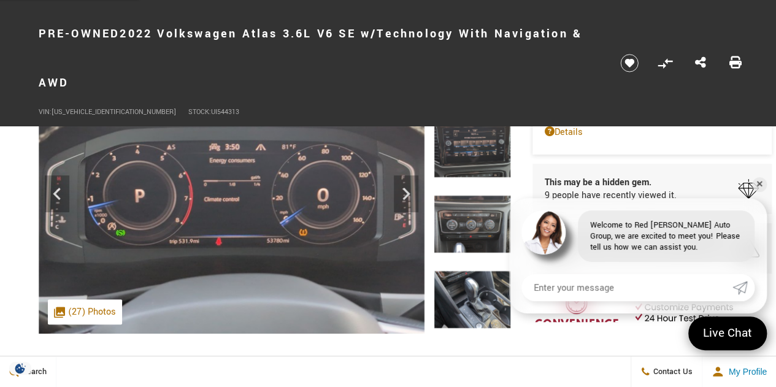
click at [475, 220] on img at bounding box center [472, 224] width 77 height 58
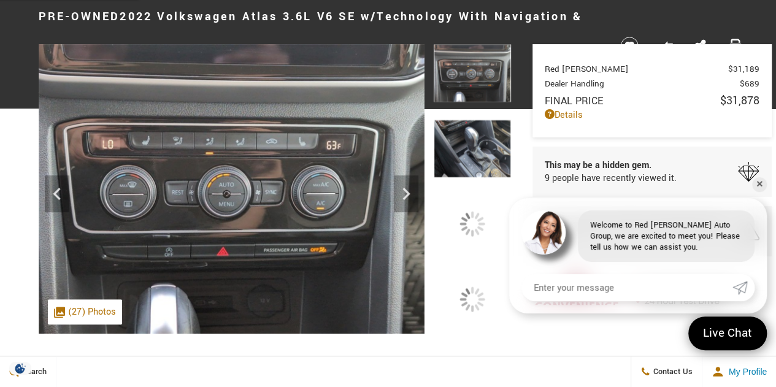
scroll to position [0, 0]
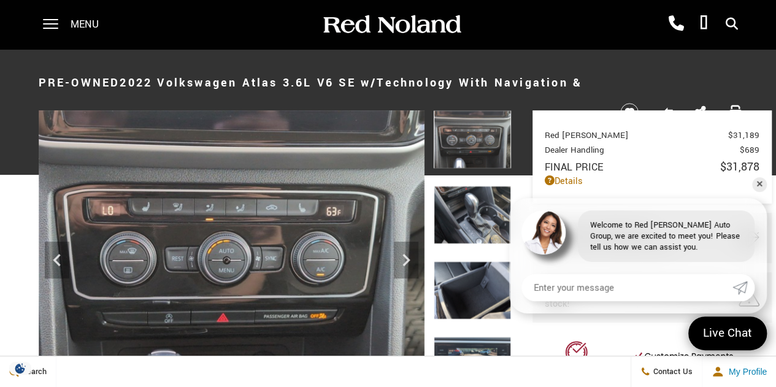
click at [473, 154] on img at bounding box center [472, 139] width 77 height 58
click at [465, 348] on img at bounding box center [472, 366] width 77 height 58
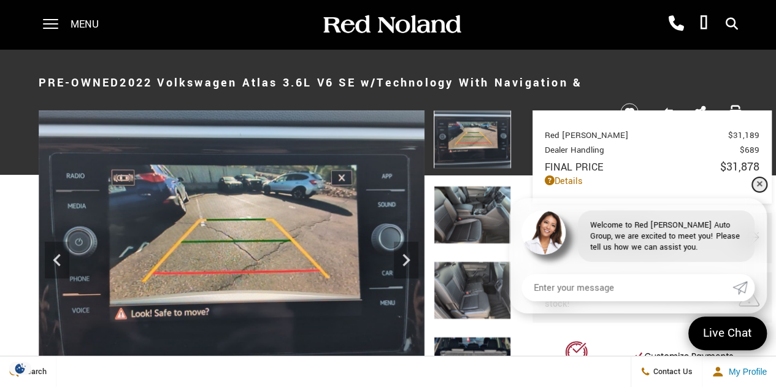
click at [759, 182] on link "✕" at bounding box center [759, 184] width 15 height 15
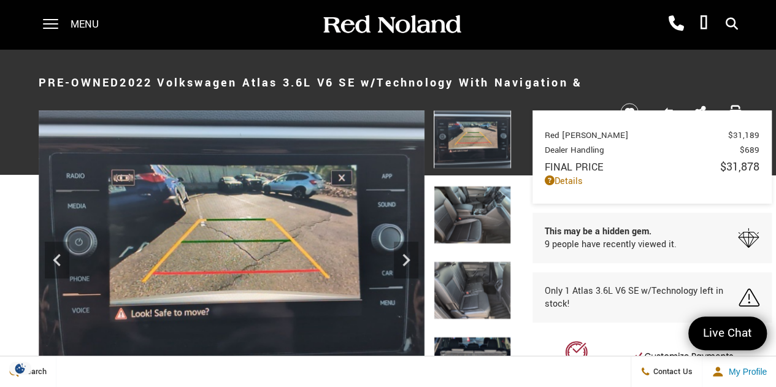
click at [469, 301] on img at bounding box center [472, 290] width 77 height 58
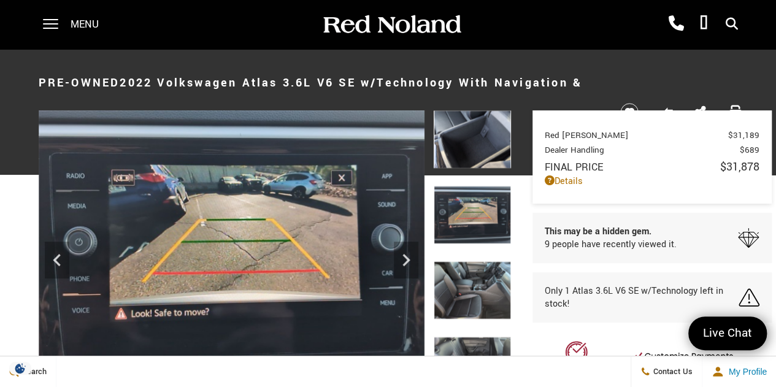
scroll to position [1, 0]
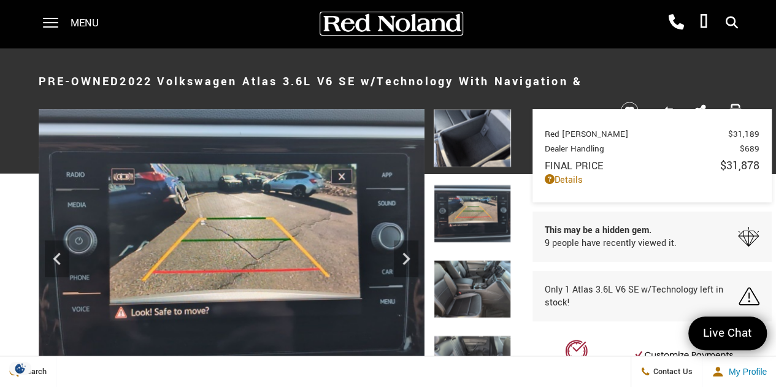
click at [451, 25] on img at bounding box center [391, 23] width 141 height 21
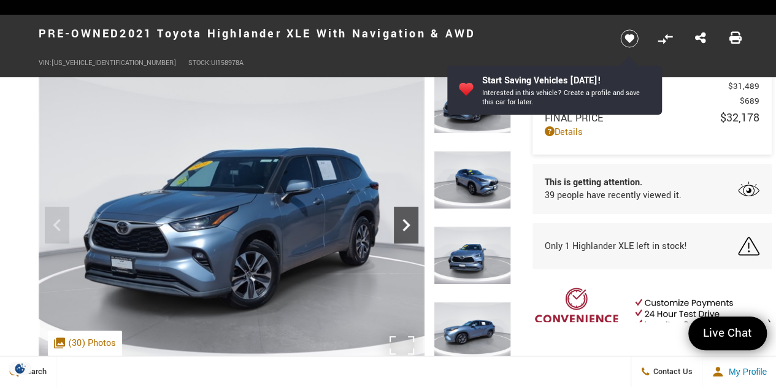
scroll to position [67, 0]
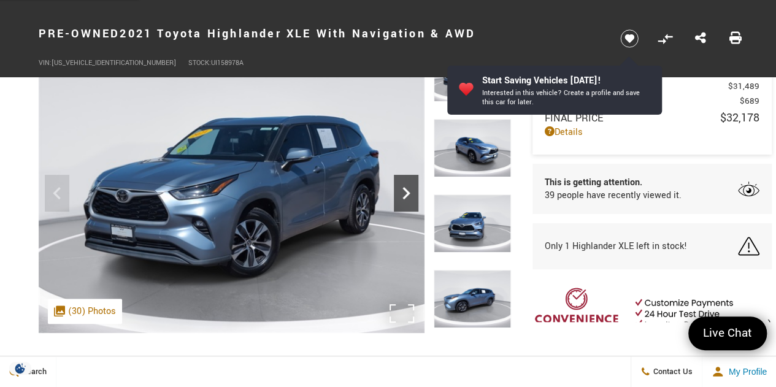
click at [403, 201] on icon "Next" at bounding box center [406, 193] width 25 height 25
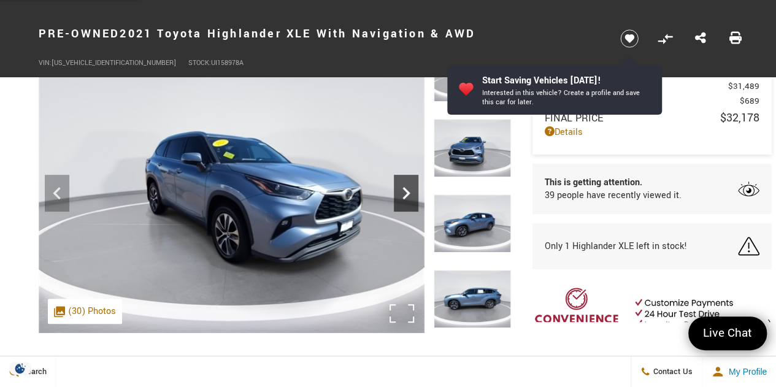
click at [403, 201] on icon "Next" at bounding box center [406, 193] width 25 height 25
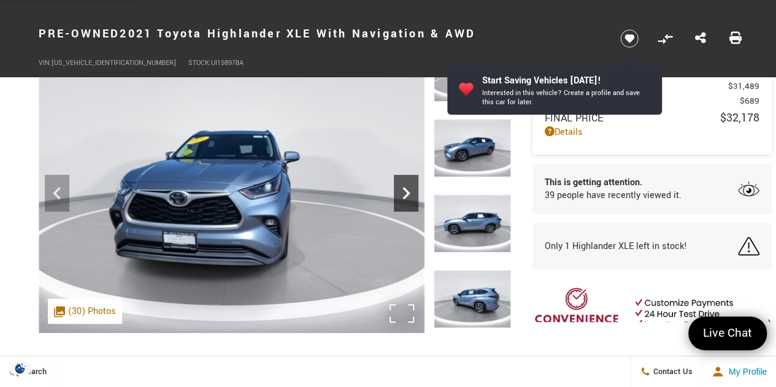
click at [403, 201] on icon "Next" at bounding box center [406, 193] width 25 height 25
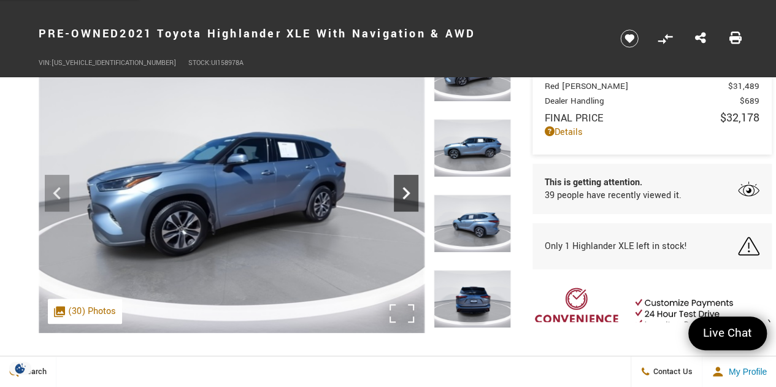
click at [403, 201] on icon "Next" at bounding box center [406, 193] width 25 height 25
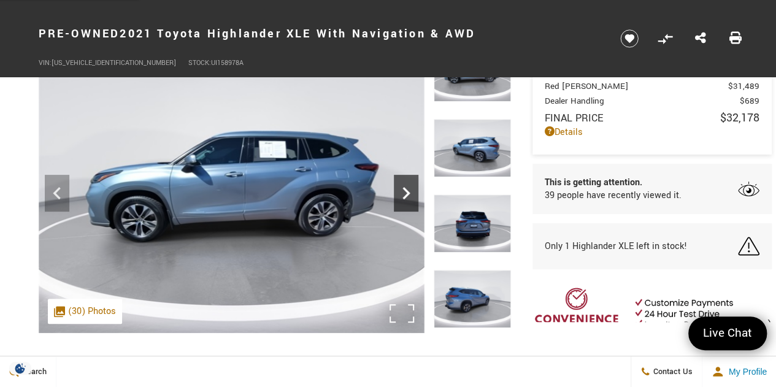
click at [403, 201] on icon "Next" at bounding box center [406, 193] width 25 height 25
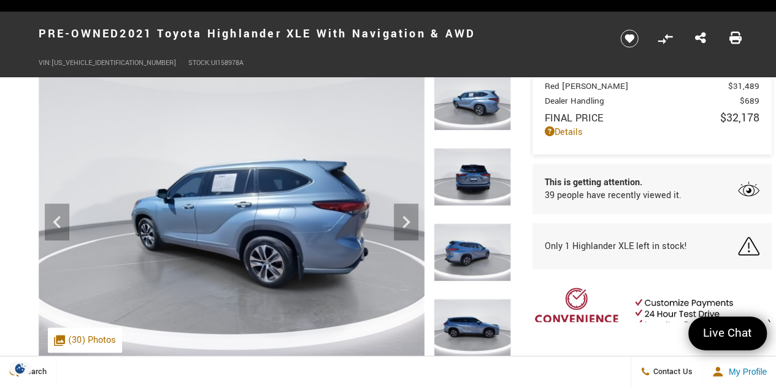
scroll to position [0, 0]
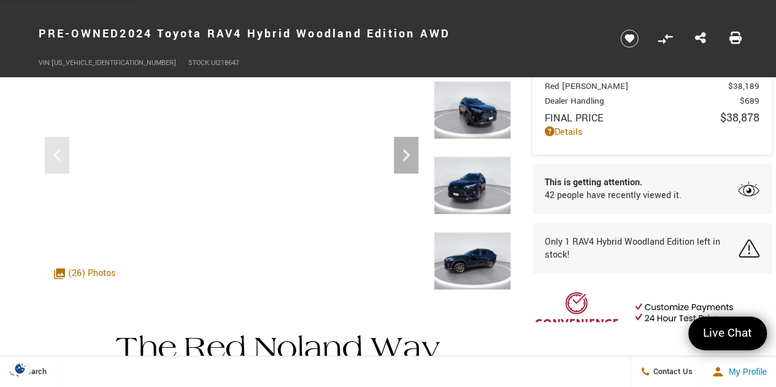
scroll to position [107, 0]
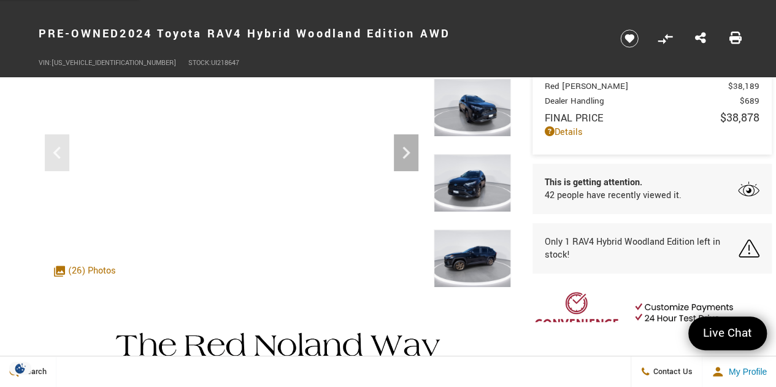
click at [483, 278] on img at bounding box center [472, 258] width 77 height 58
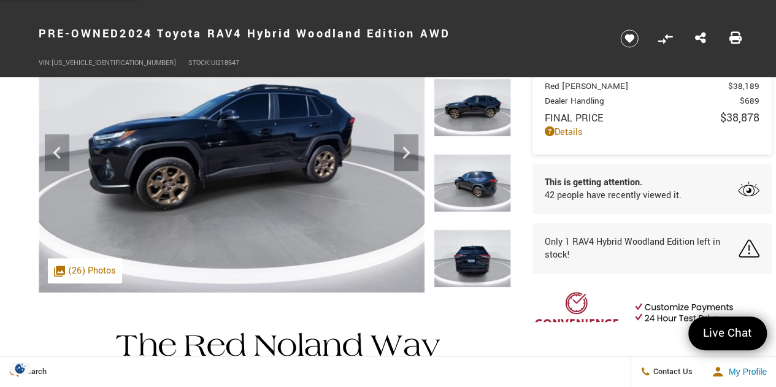
click at [475, 231] on img at bounding box center [472, 258] width 77 height 58
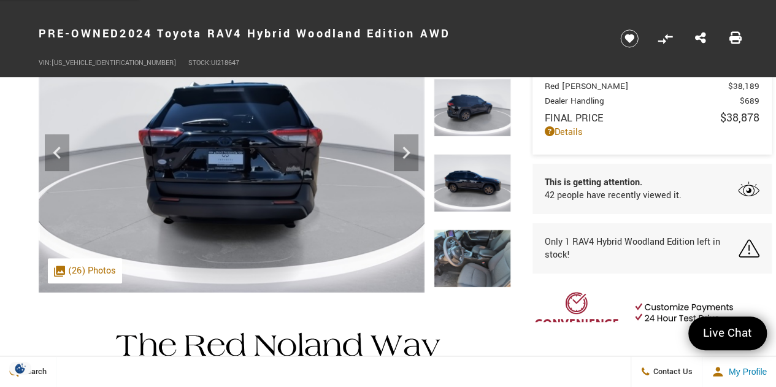
click at [475, 231] on img at bounding box center [472, 258] width 77 height 58
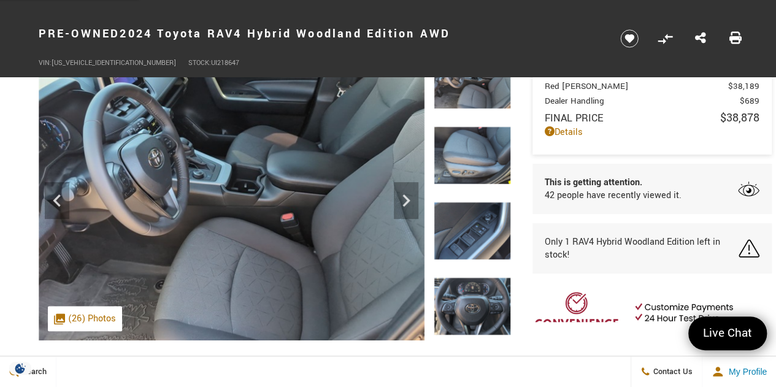
scroll to position [59, 0]
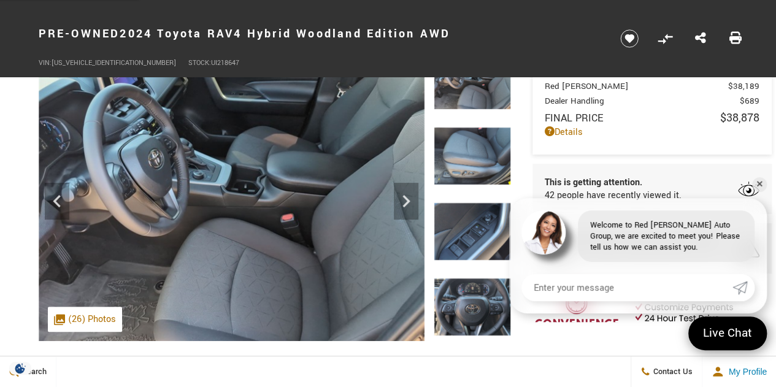
click at [475, 231] on img at bounding box center [472, 231] width 77 height 58
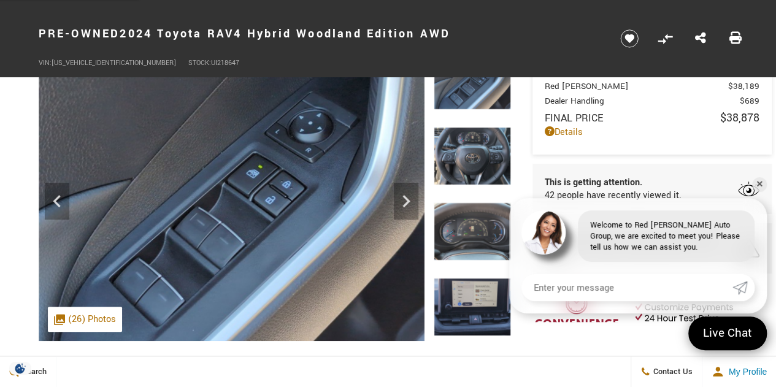
click at [465, 156] on img at bounding box center [472, 156] width 77 height 58
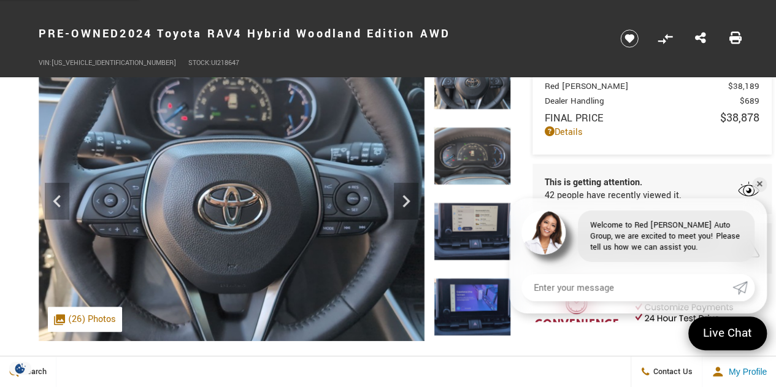
click at [465, 156] on img at bounding box center [472, 156] width 77 height 58
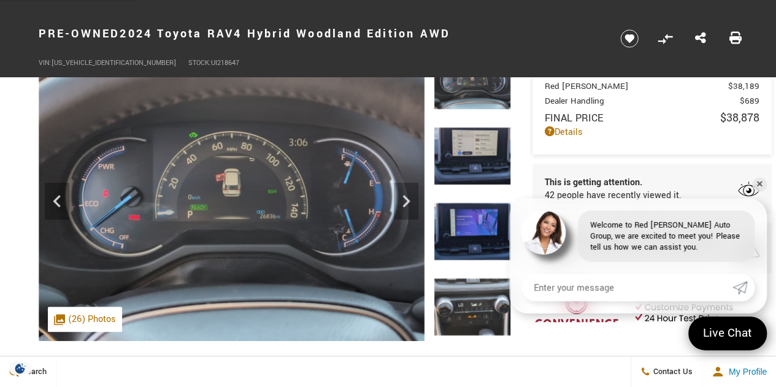
click at [465, 156] on img at bounding box center [472, 156] width 77 height 58
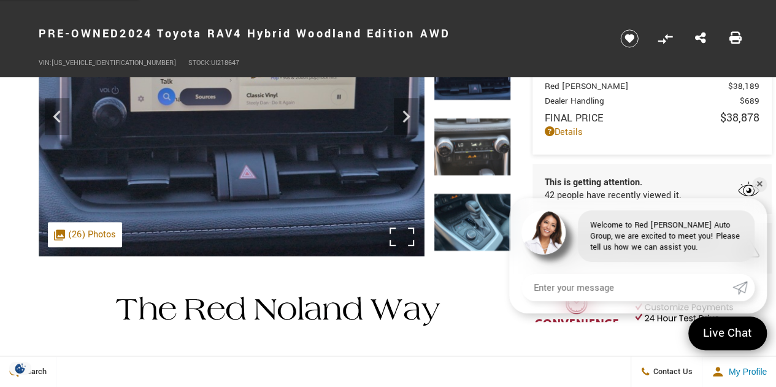
scroll to position [0, 0]
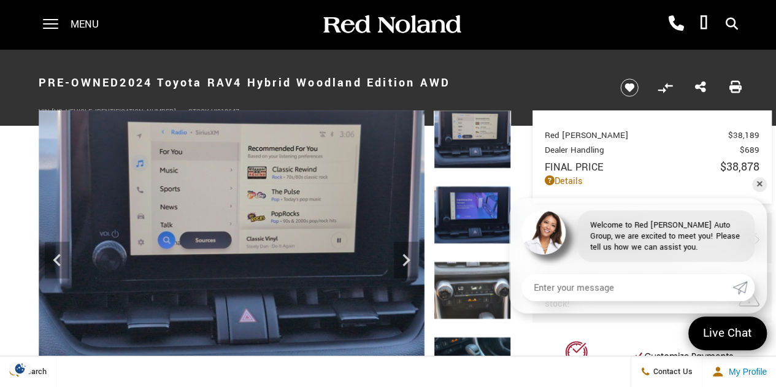
click at [493, 261] on img at bounding box center [472, 290] width 77 height 58
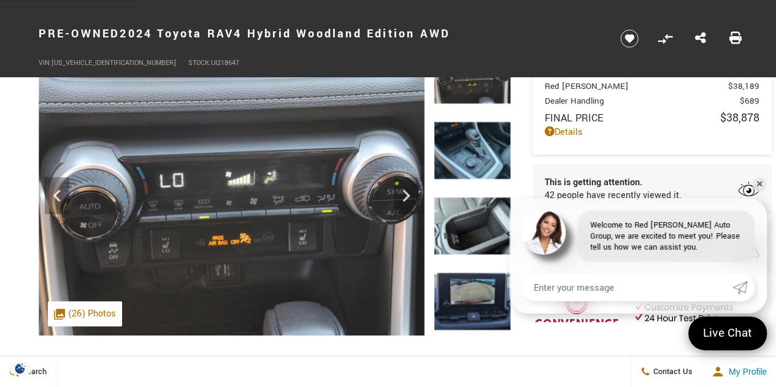
scroll to position [65, 0]
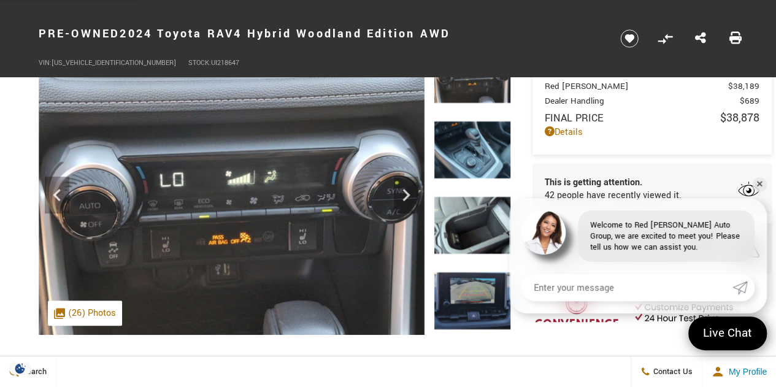
click at [494, 218] on img at bounding box center [472, 225] width 77 height 58
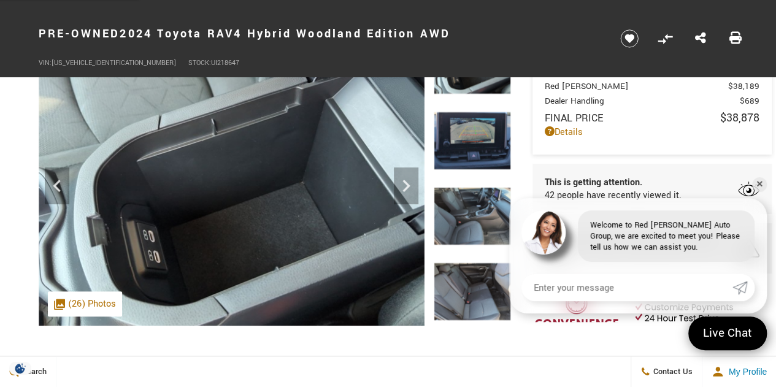
scroll to position [75, 0]
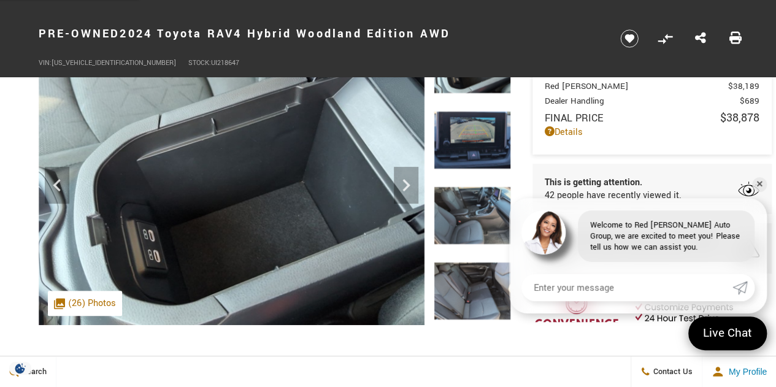
click at [494, 218] on img at bounding box center [472, 215] width 77 height 58
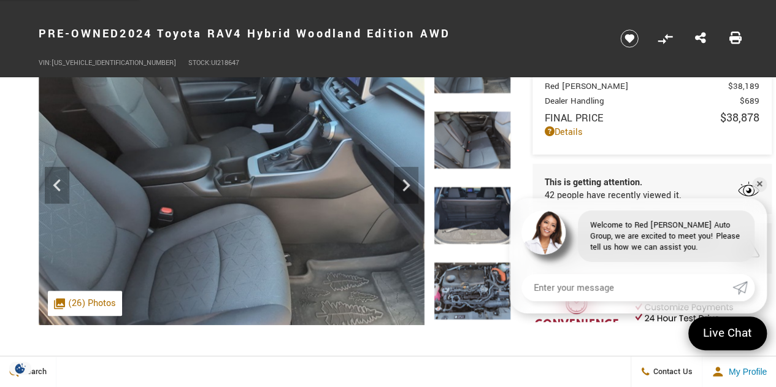
click at [462, 237] on img at bounding box center [472, 215] width 77 height 58
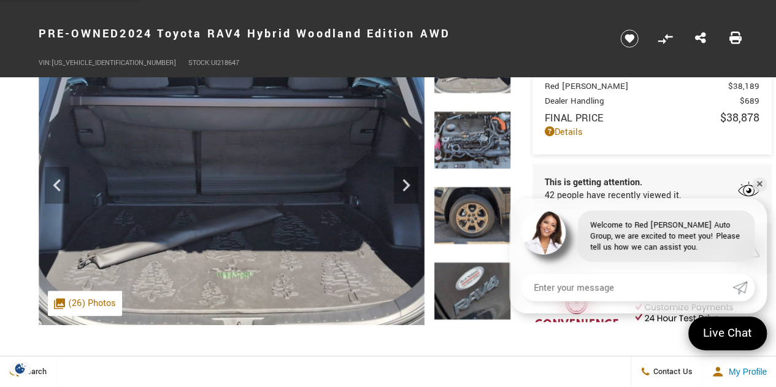
click at [472, 223] on img at bounding box center [472, 215] width 77 height 58
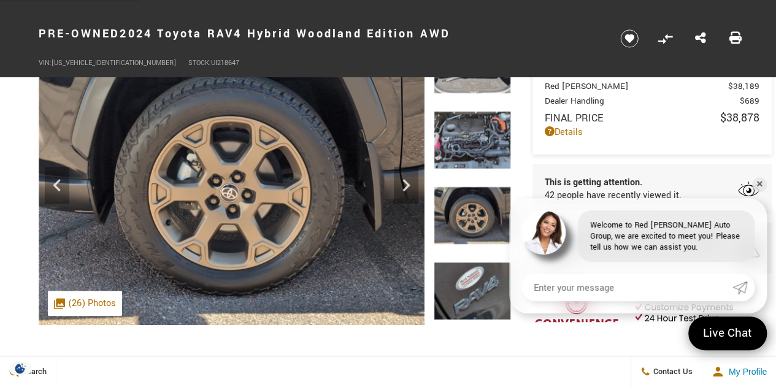
click at [483, 271] on img at bounding box center [472, 291] width 77 height 58
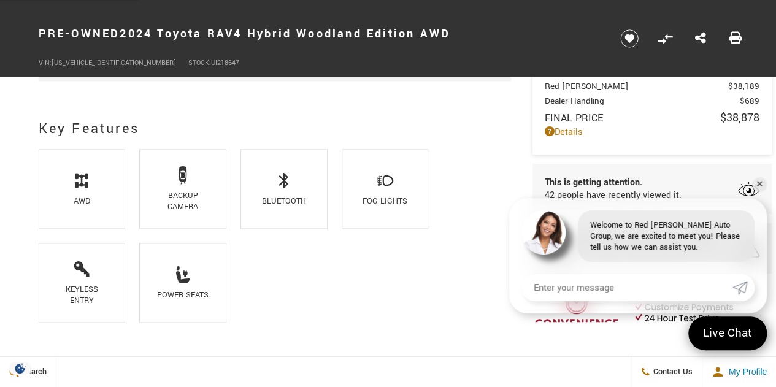
scroll to position [605, 0]
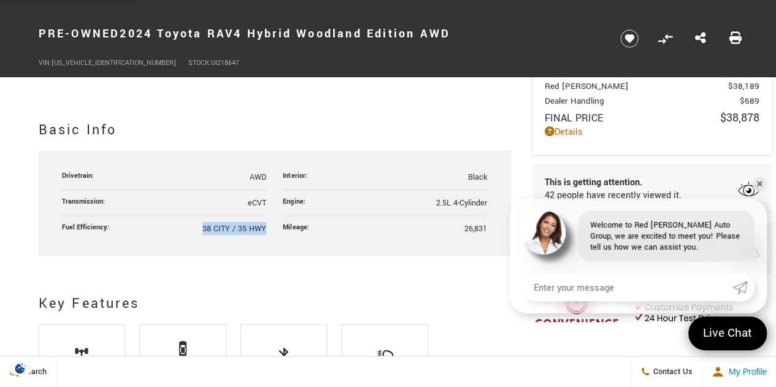
drag, startPoint x: 196, startPoint y: 221, endPoint x: 279, endPoint y: 230, distance: 83.2
click at [279, 230] on ul "Drivetrain: AWD Interior: Black Transmission: eCVT Engine: 2.5L 4-Cylinder Fuel…" at bounding box center [274, 202] width 425 height 77
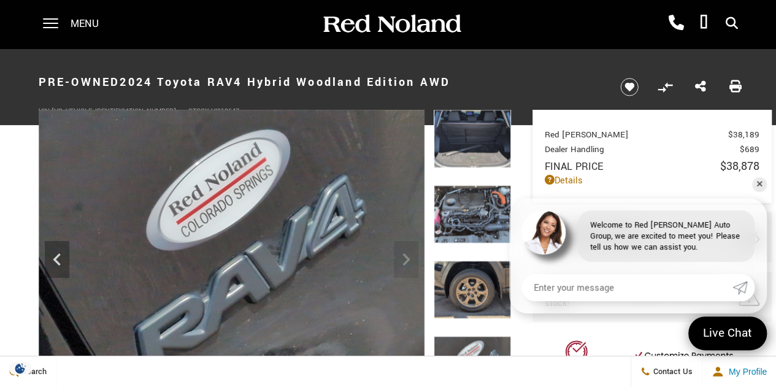
scroll to position [0, 0]
